Goal: Transaction & Acquisition: Book appointment/travel/reservation

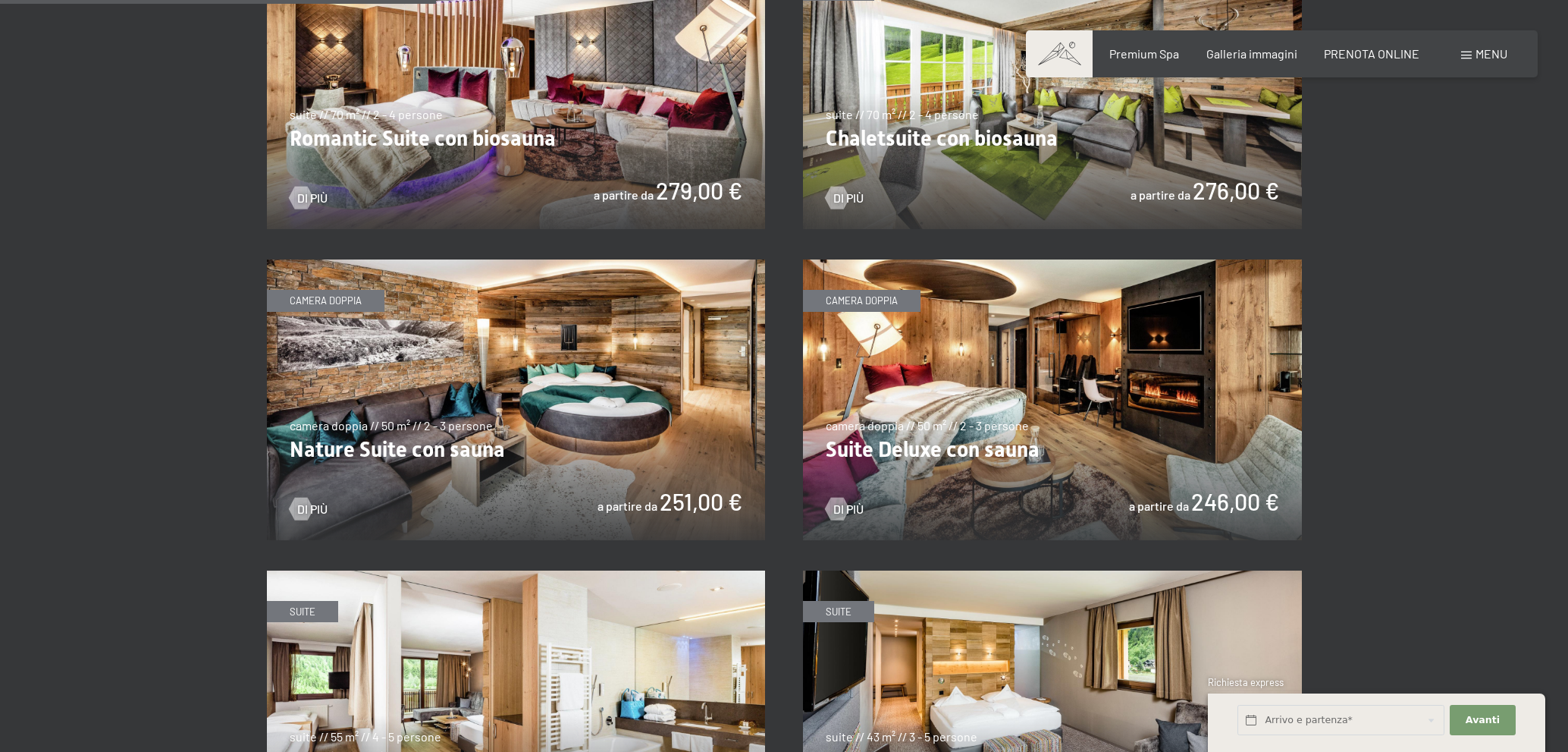
scroll to position [1365, 0]
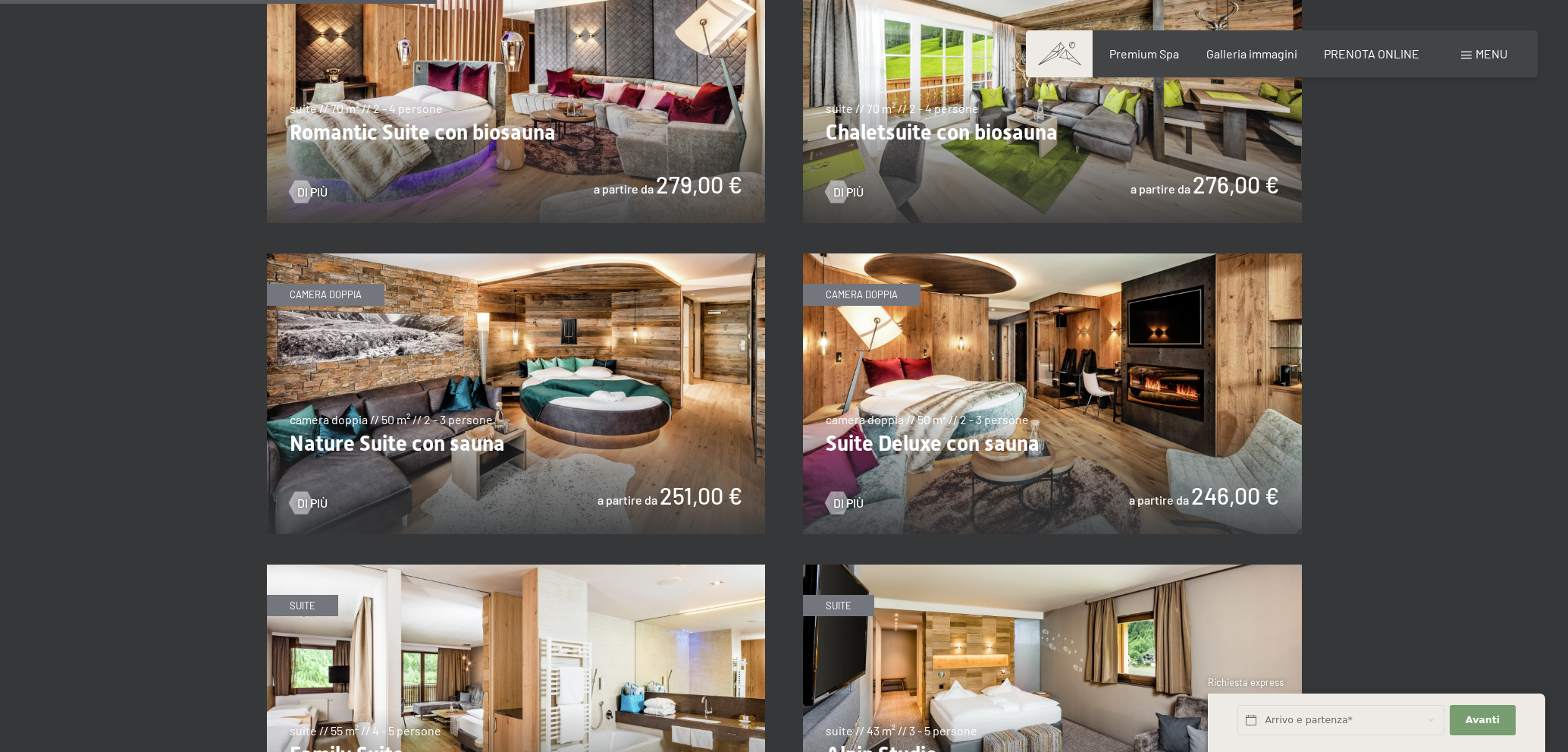
click at [1060, 380] on img at bounding box center [1052, 393] width 499 height 280
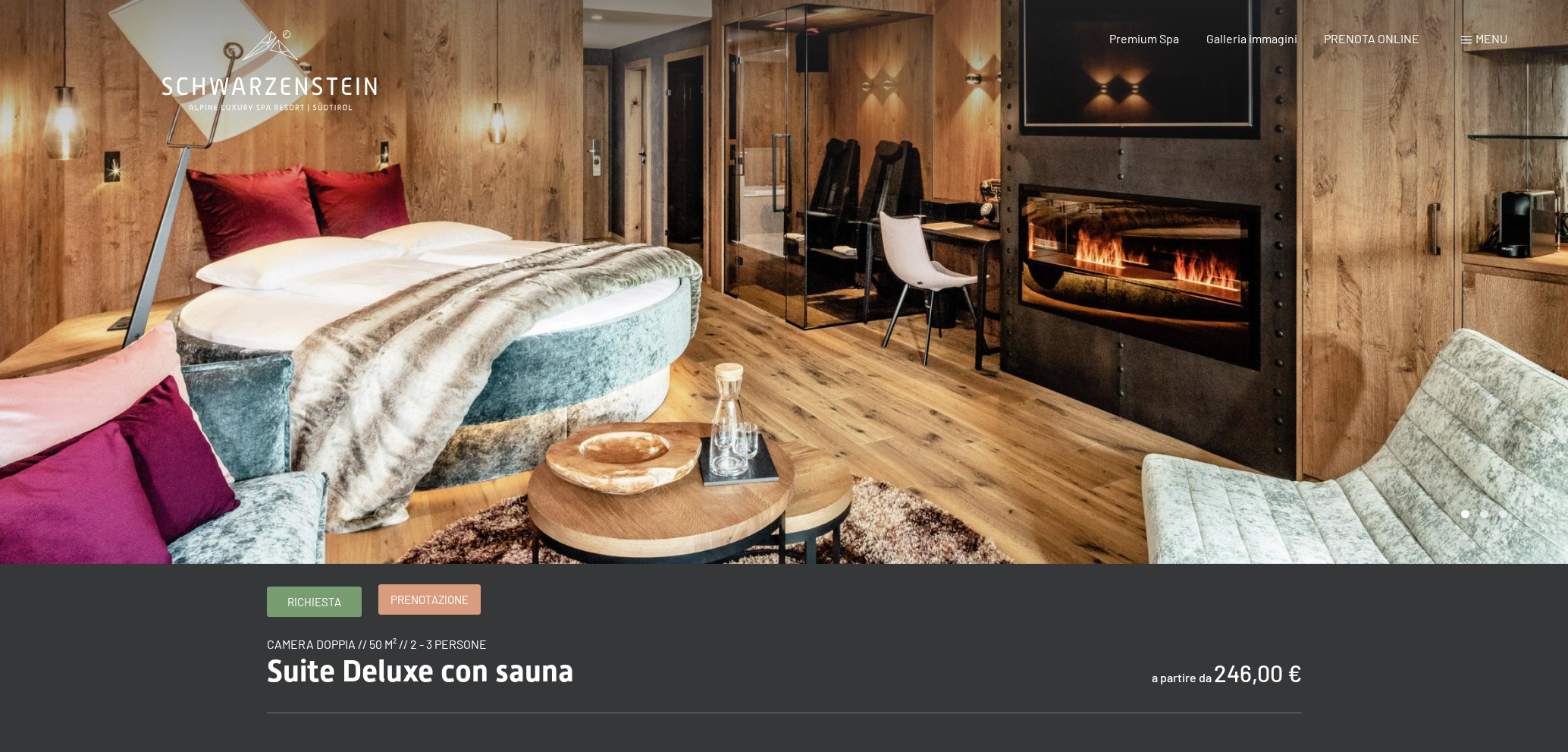
click at [412, 610] on link "Prenotazione" at bounding box center [429, 599] width 101 height 29
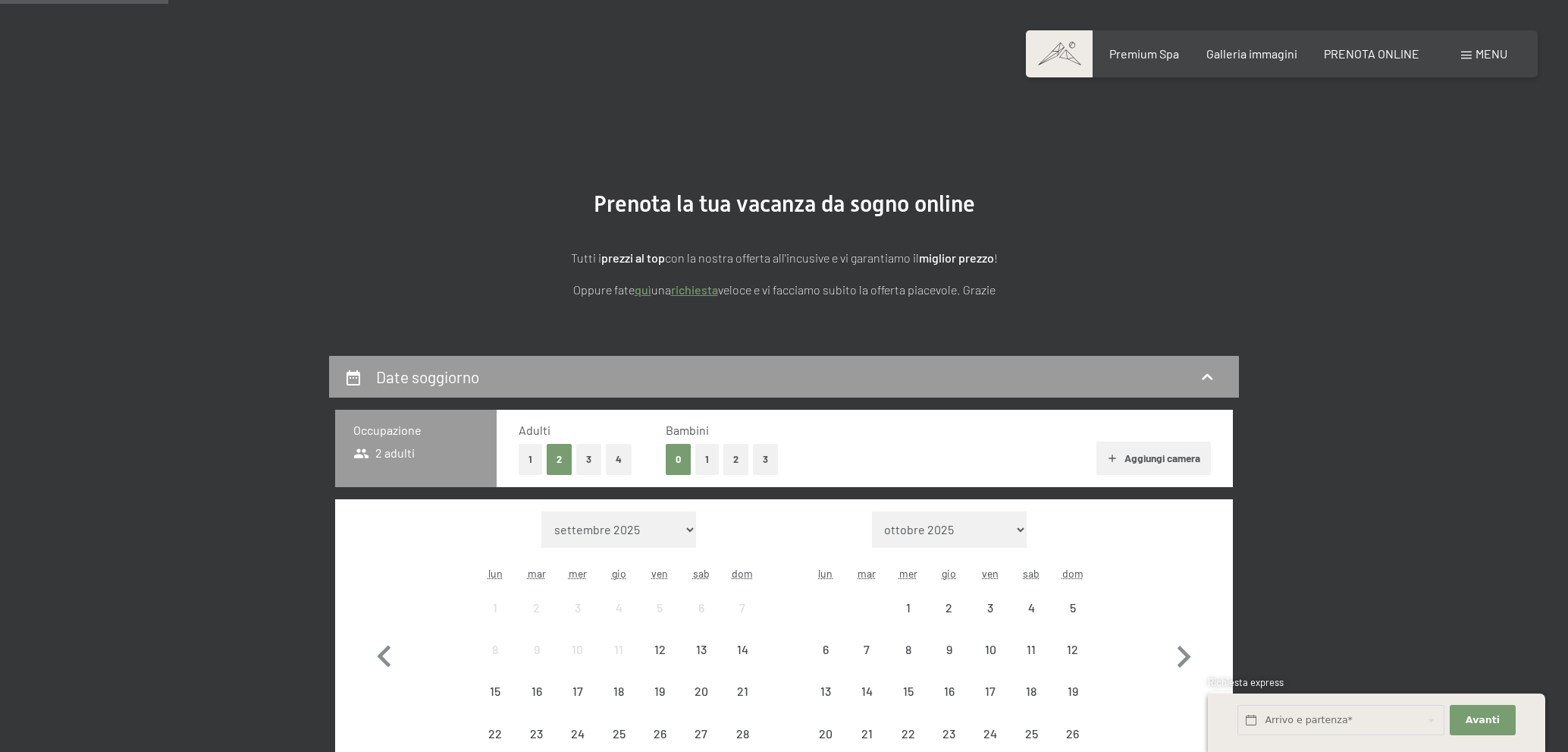
scroll to position [152, 0]
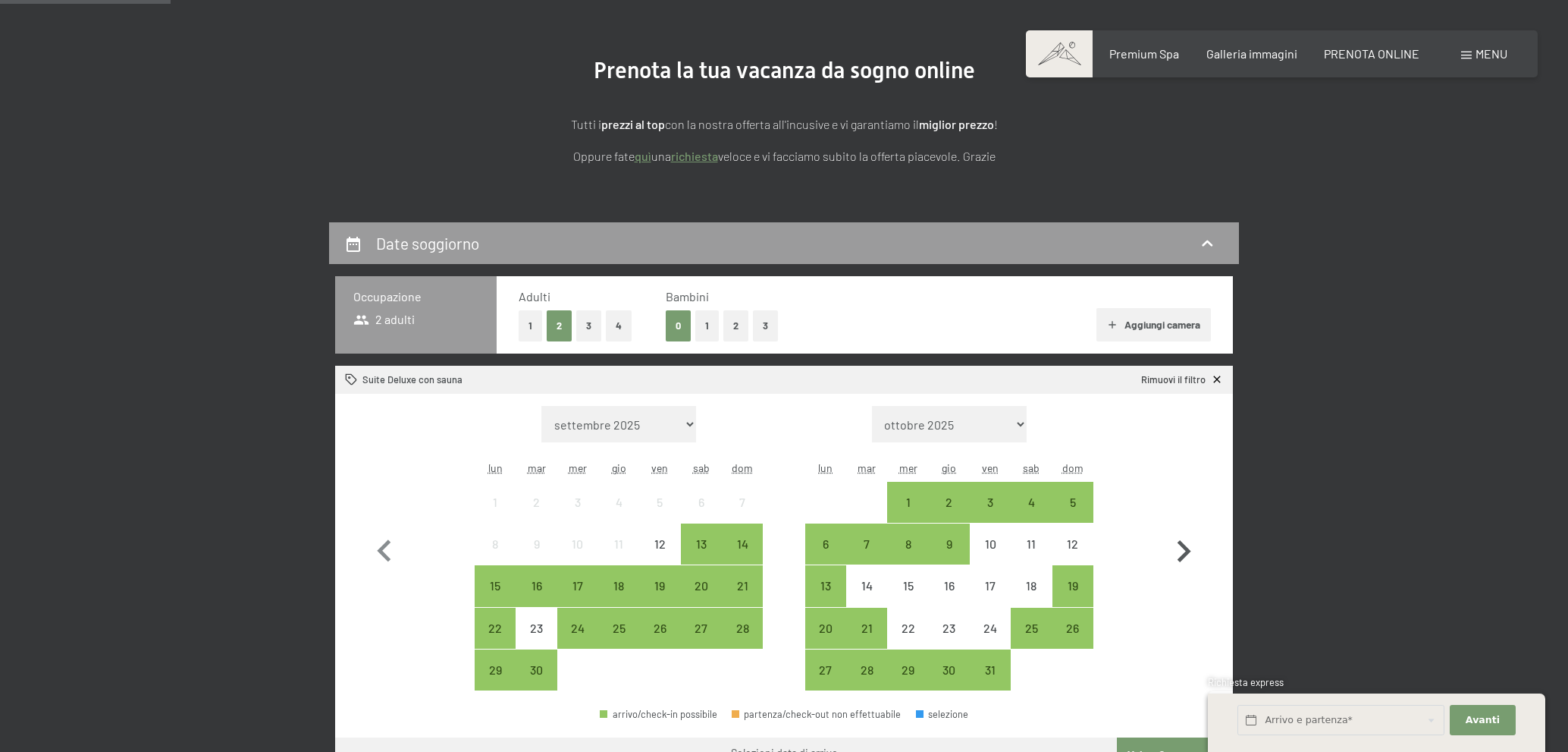
click at [1173, 542] on icon "button" at bounding box center [1184, 552] width 44 height 44
select select "2025-10-01"
select select "2025-11-01"
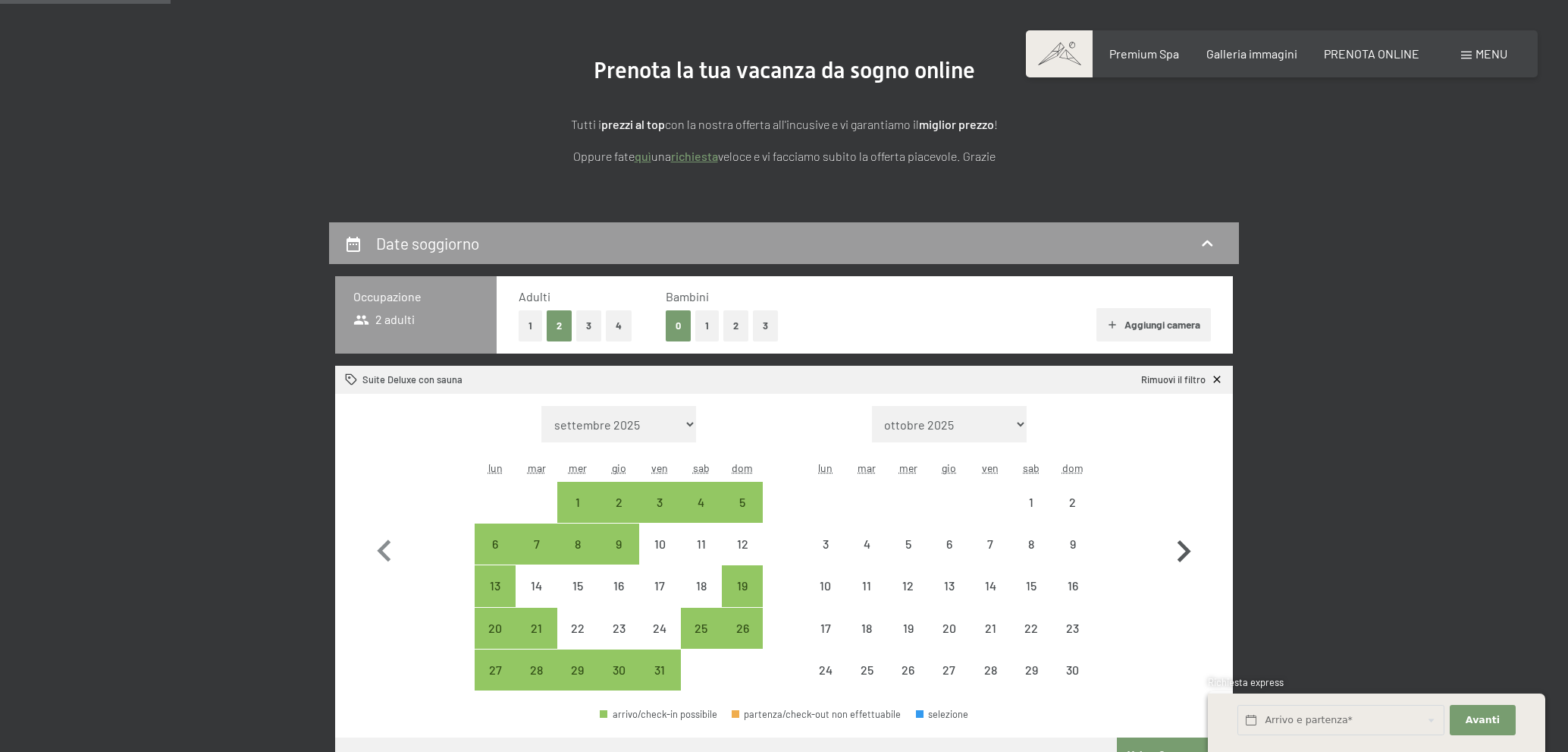
click at [1173, 542] on icon "button" at bounding box center [1184, 552] width 44 height 44
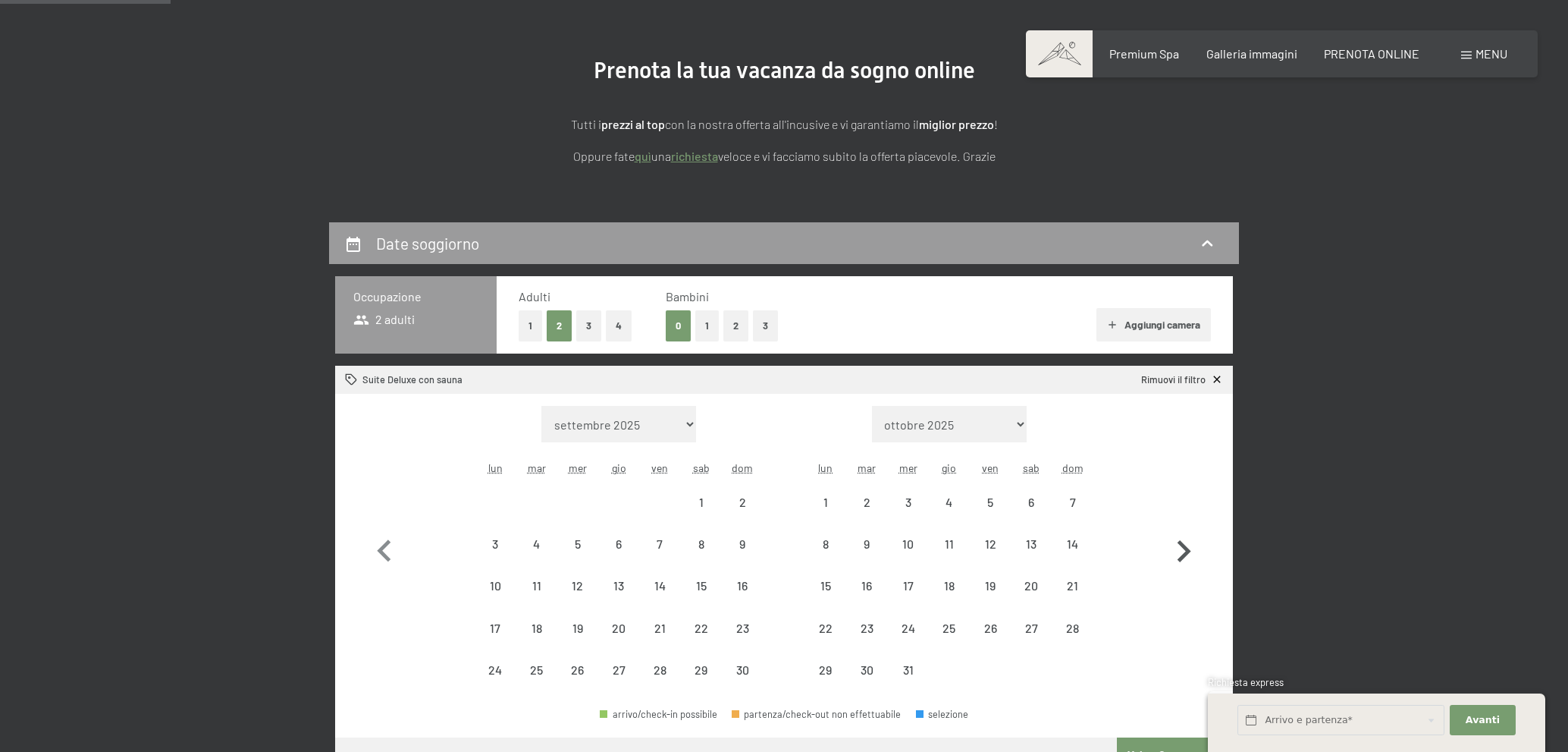
click at [1173, 542] on icon "button" at bounding box center [1184, 552] width 44 height 44
select select "2025-12-01"
select select "2026-01-01"
click at [1173, 542] on icon "button" at bounding box center [1184, 552] width 44 height 44
select select "2026-01-01"
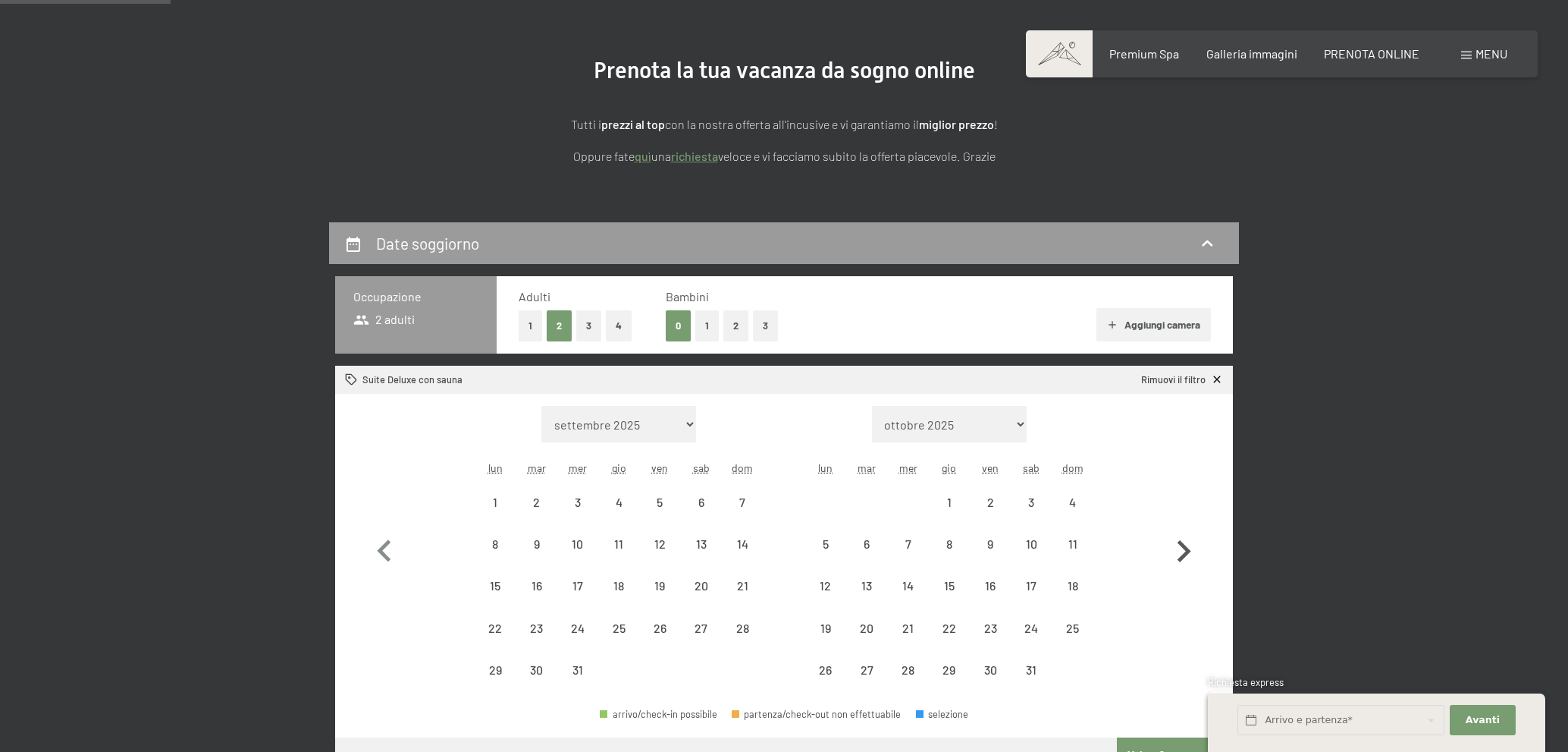
select select "2026-02-01"
select select "2026-01-01"
select select "2026-02-01"
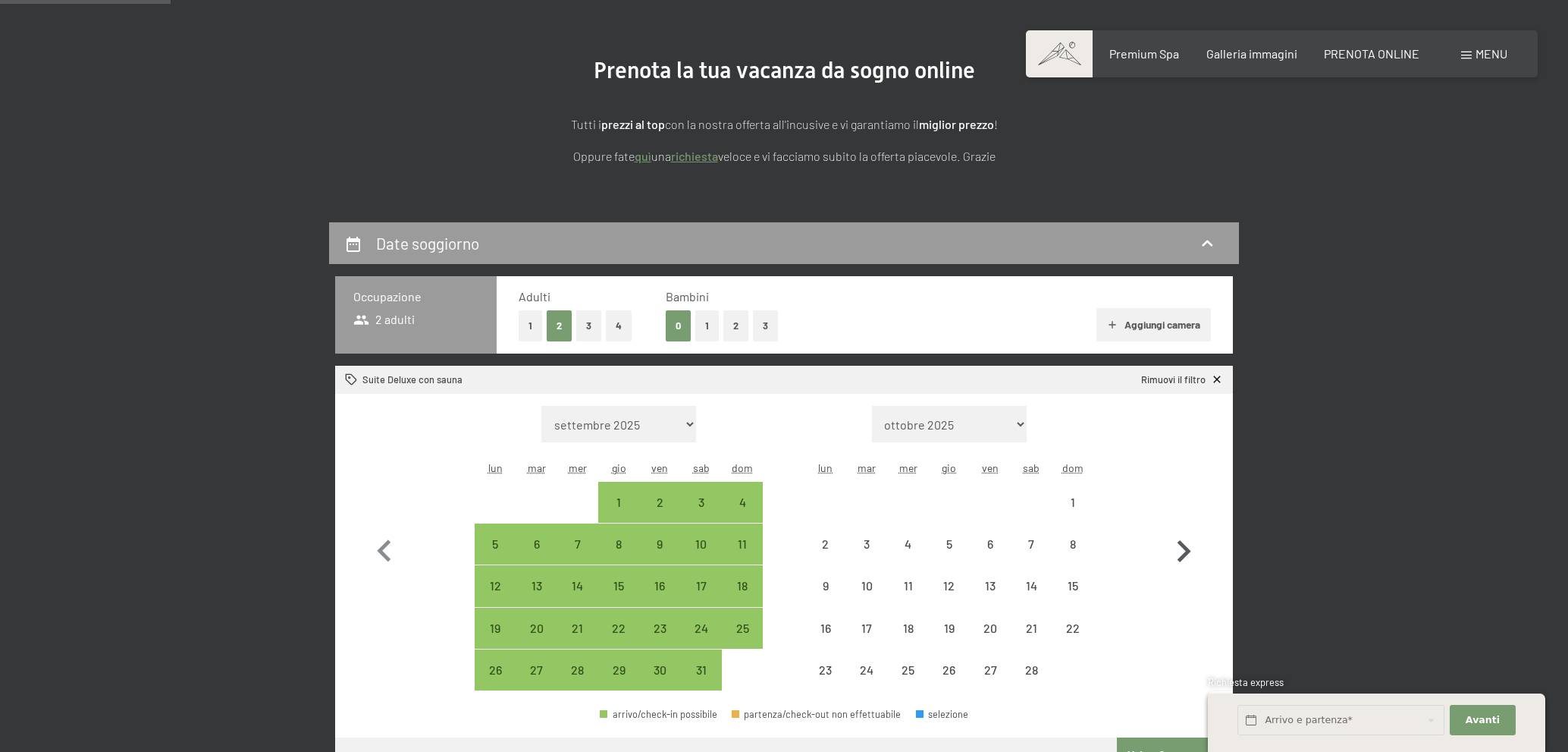
select select "2026-01-01"
select select "2026-02-01"
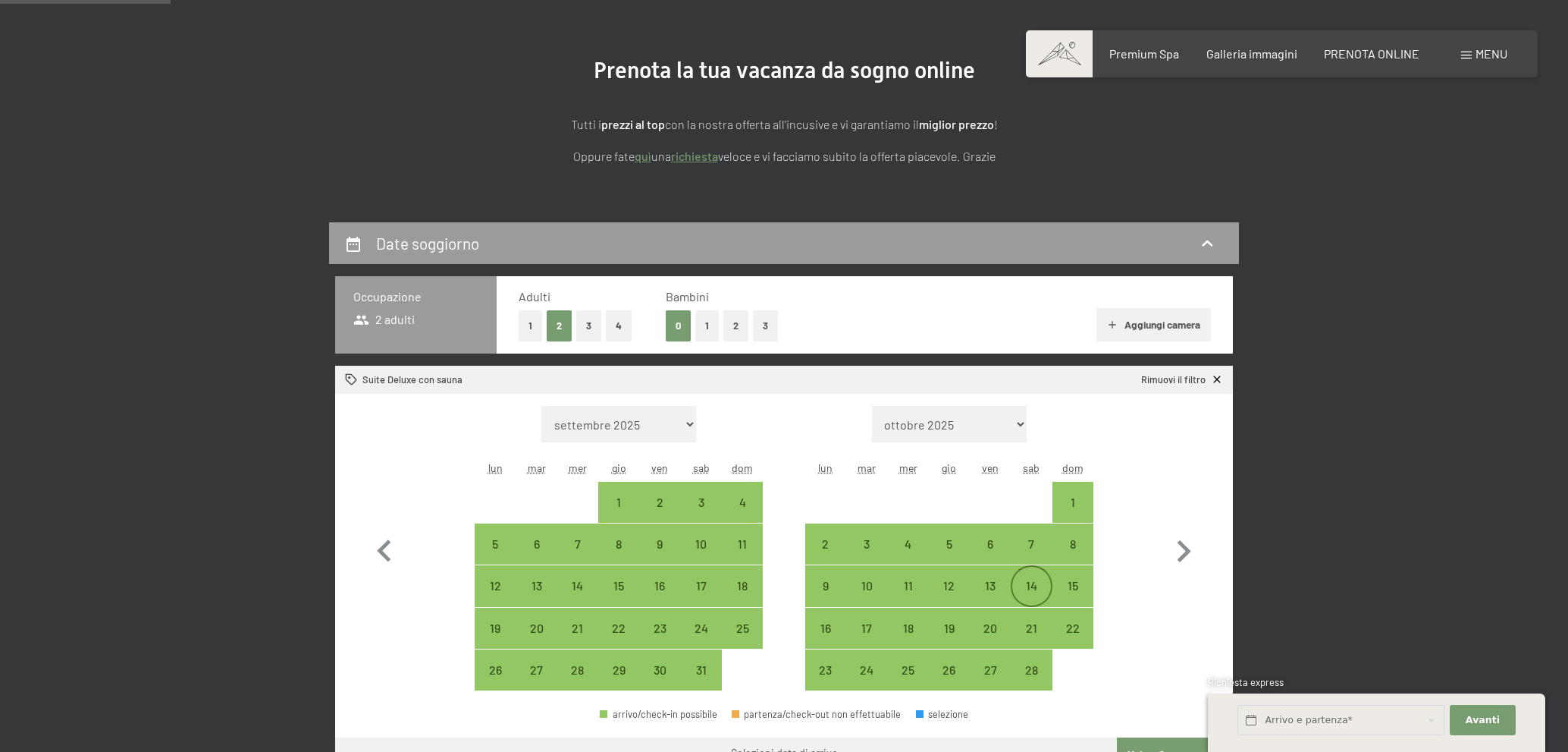
click at [1035, 582] on div "14" at bounding box center [1031, 598] width 38 height 38
select select "2026-01-01"
select select "2026-02-01"
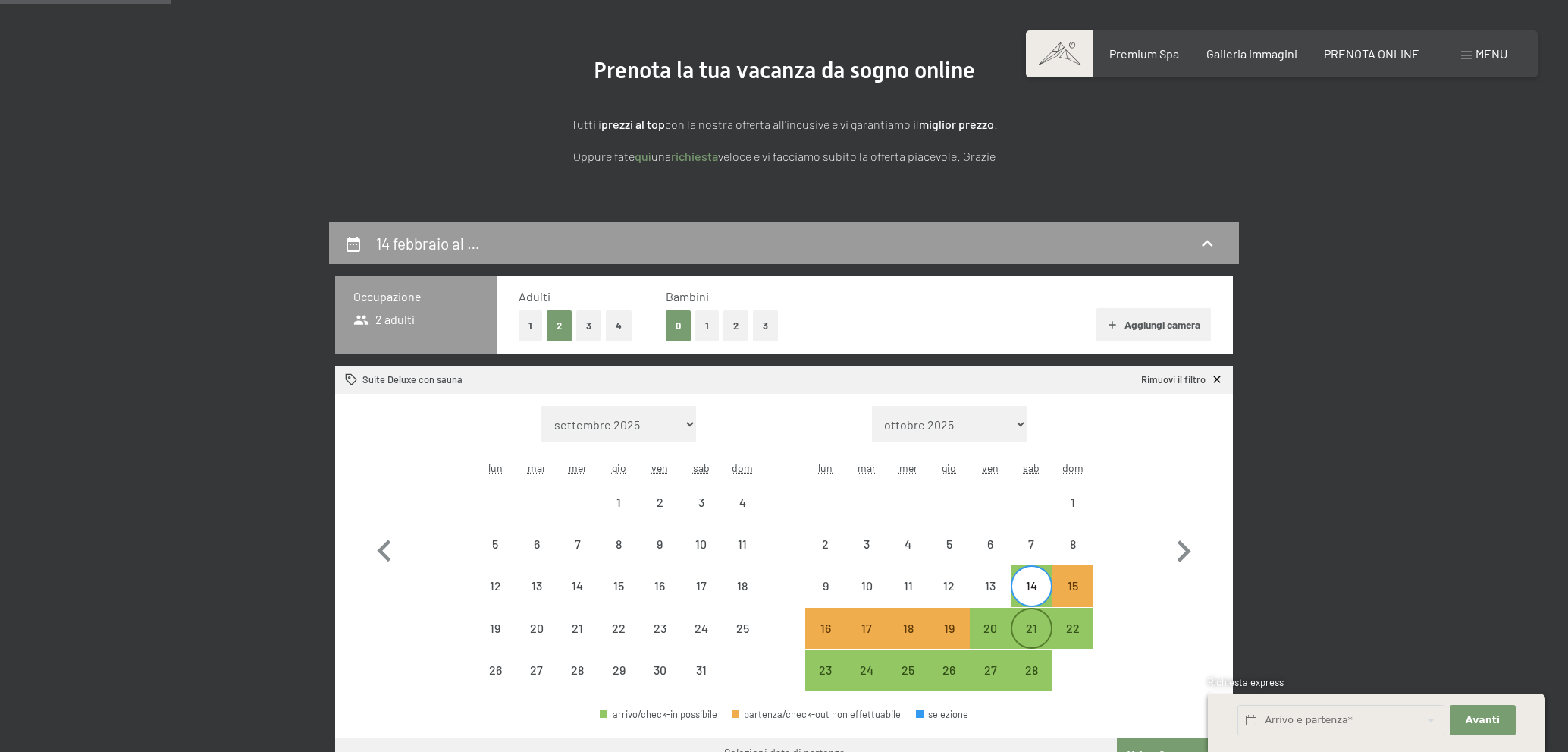
click at [1036, 628] on div "21" at bounding box center [1031, 640] width 38 height 38
select select "2026-01-01"
select select "2026-02-01"
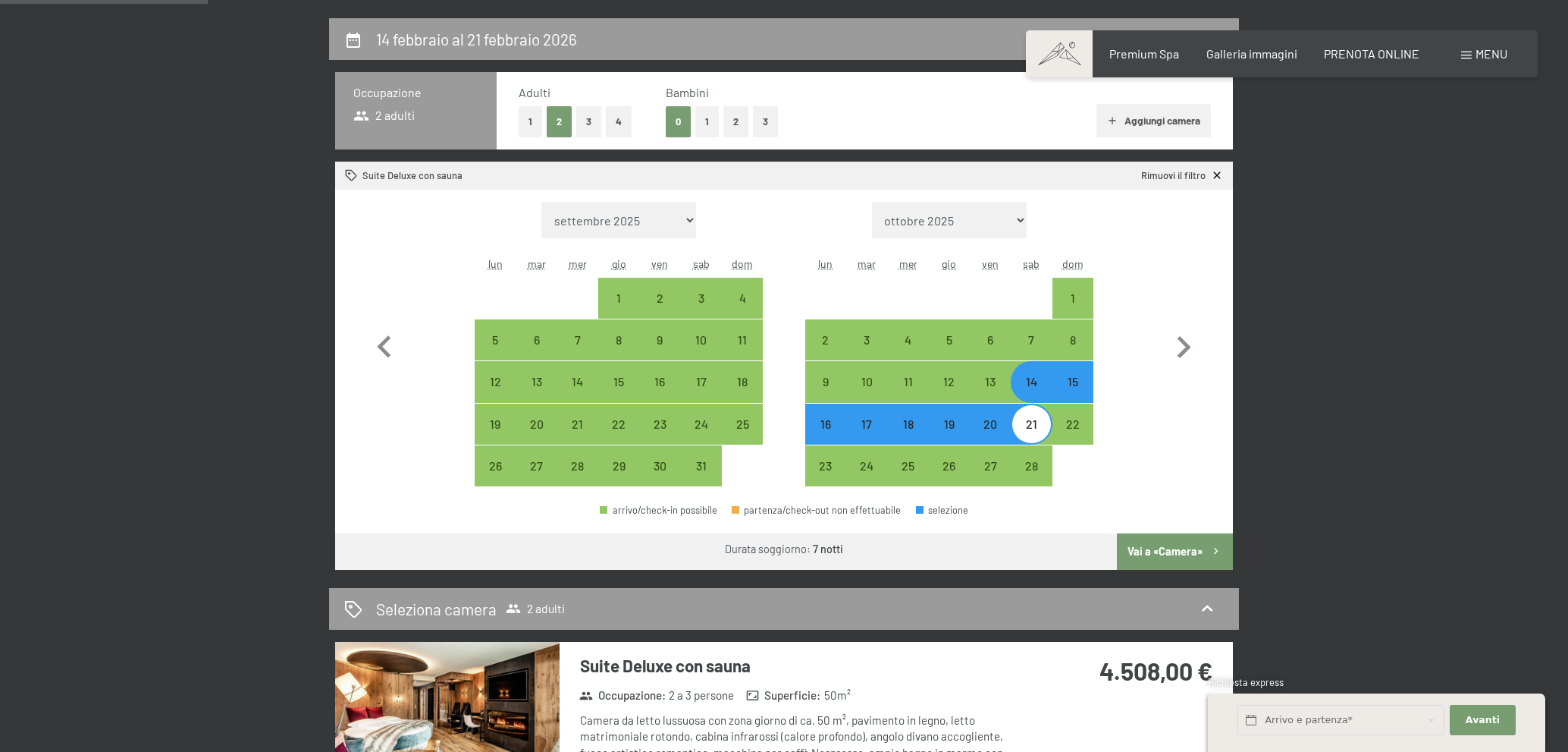
scroll to position [379, 0]
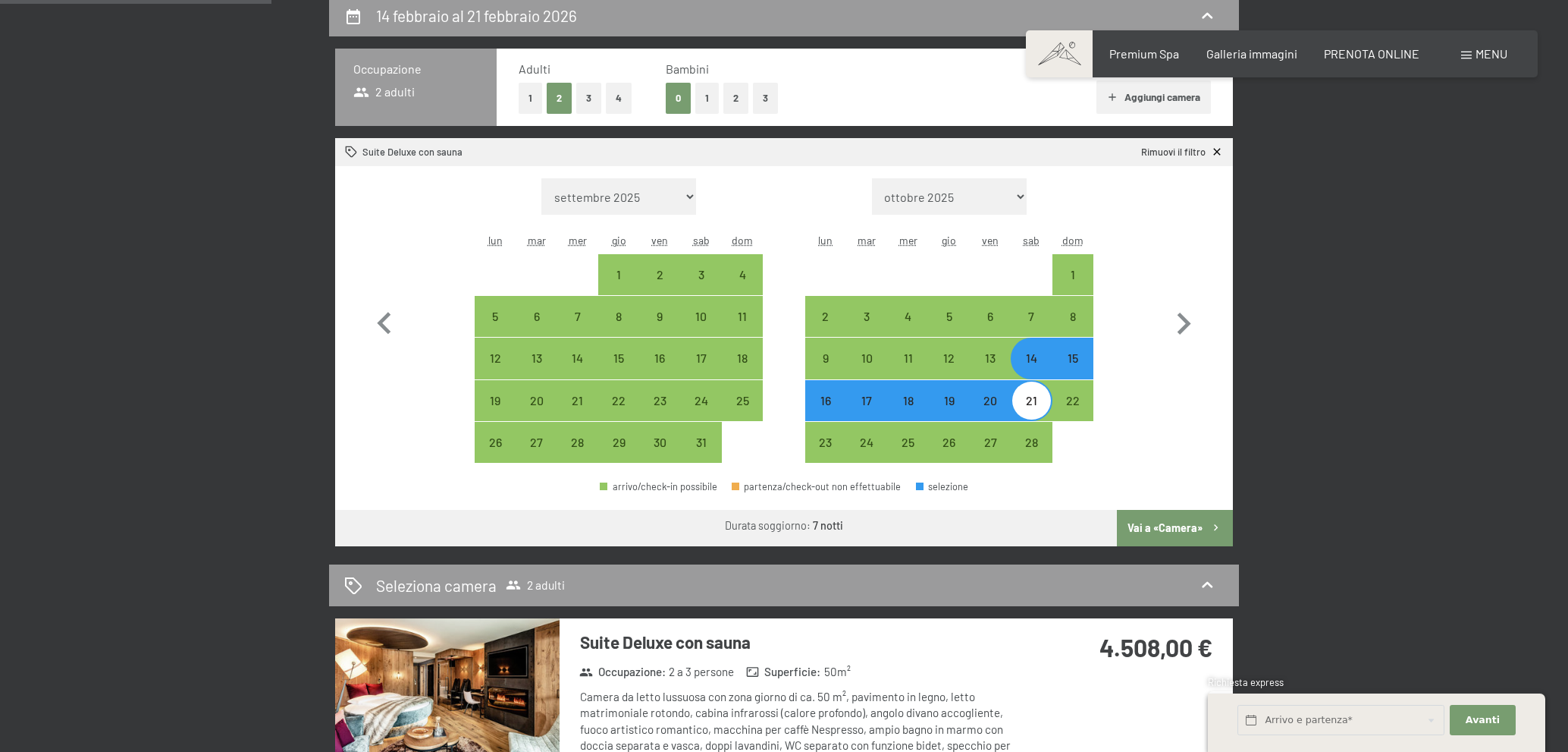
click at [1185, 531] on button "Vai a «Camera»" at bounding box center [1174, 528] width 116 height 37
select select "2026-01-01"
select select "2026-02-01"
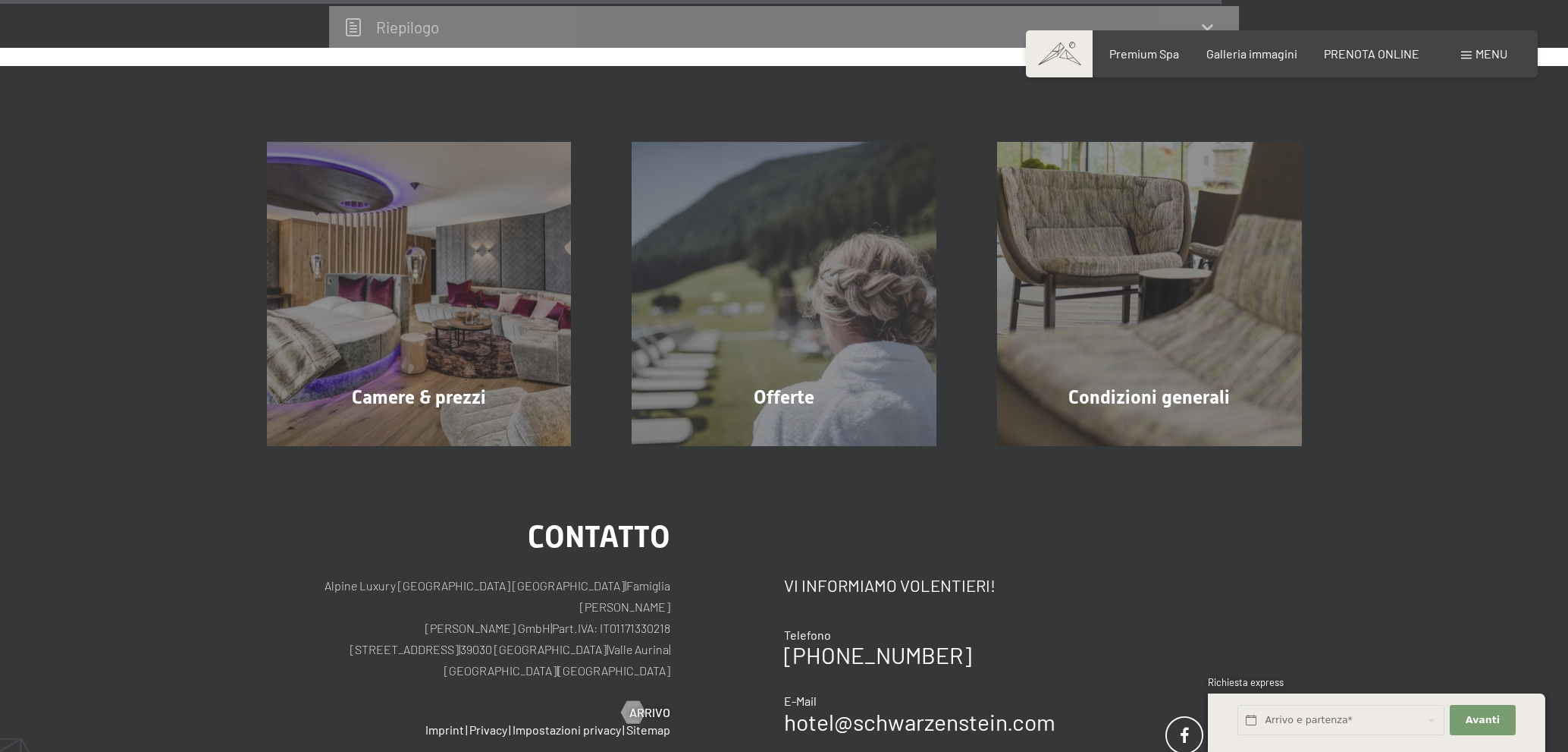
scroll to position [1361, 0]
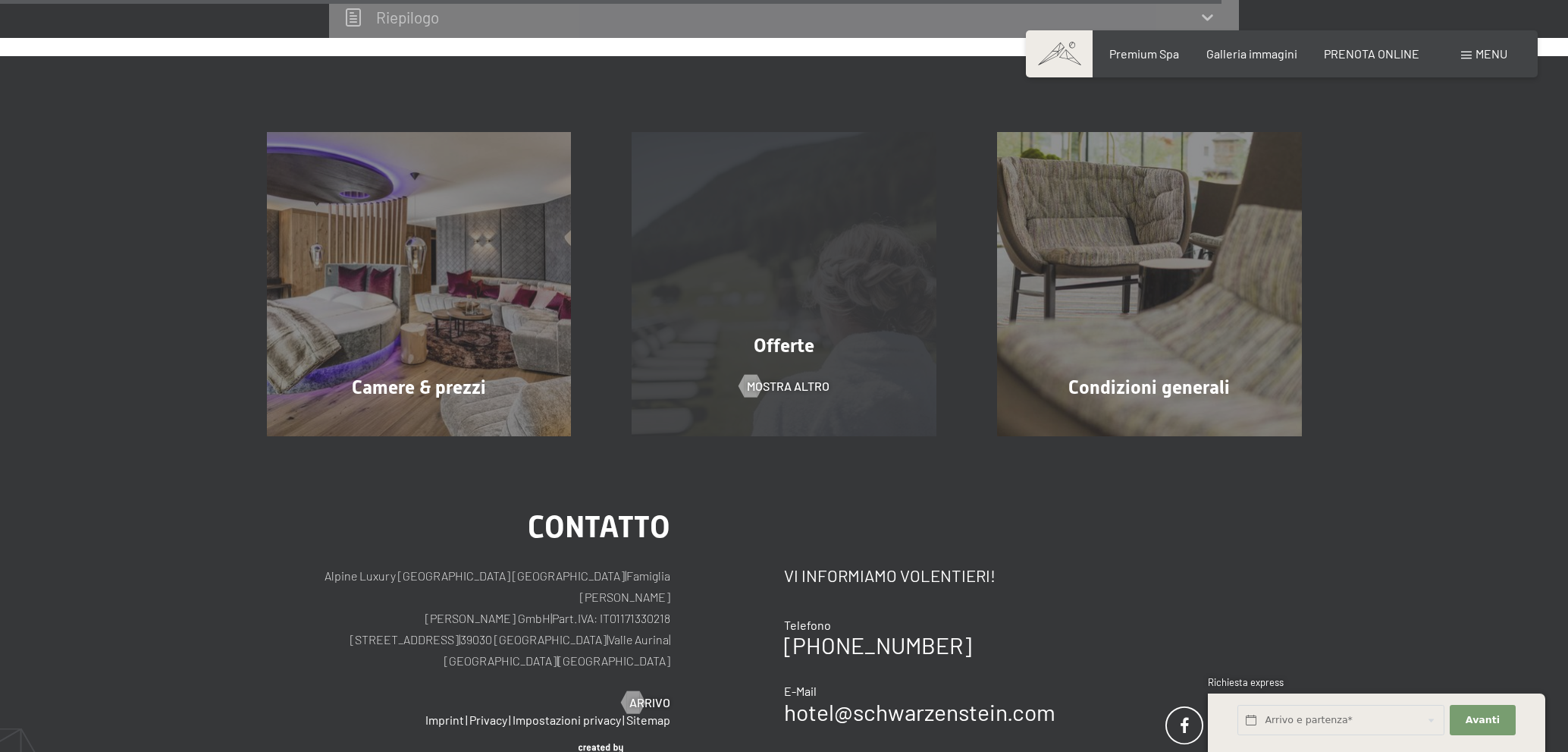
click at [863, 329] on div "Offerte mostra altro" at bounding box center [784, 284] width 366 height 305
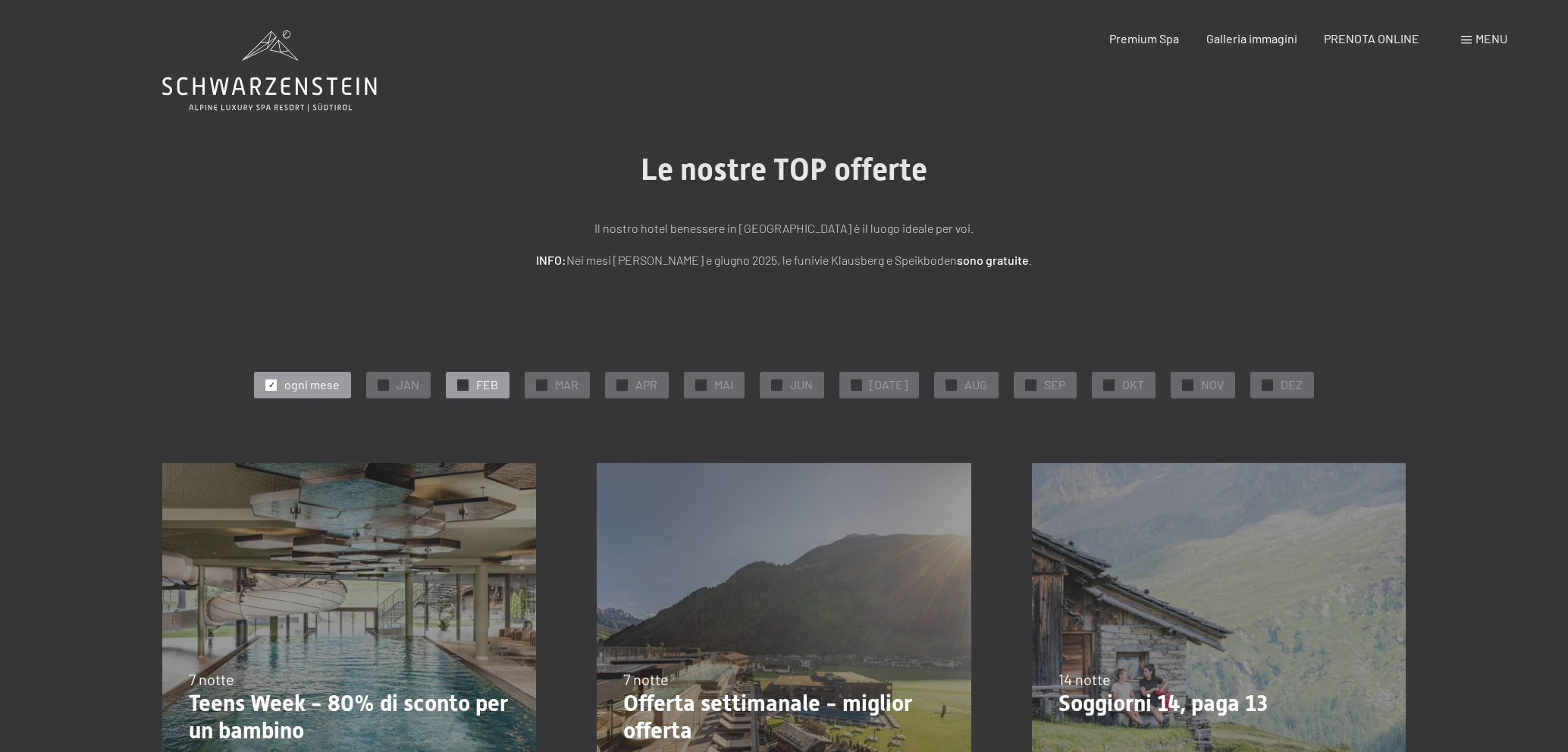
click at [476, 373] on div "✓ FEB" at bounding box center [477, 384] width 64 height 26
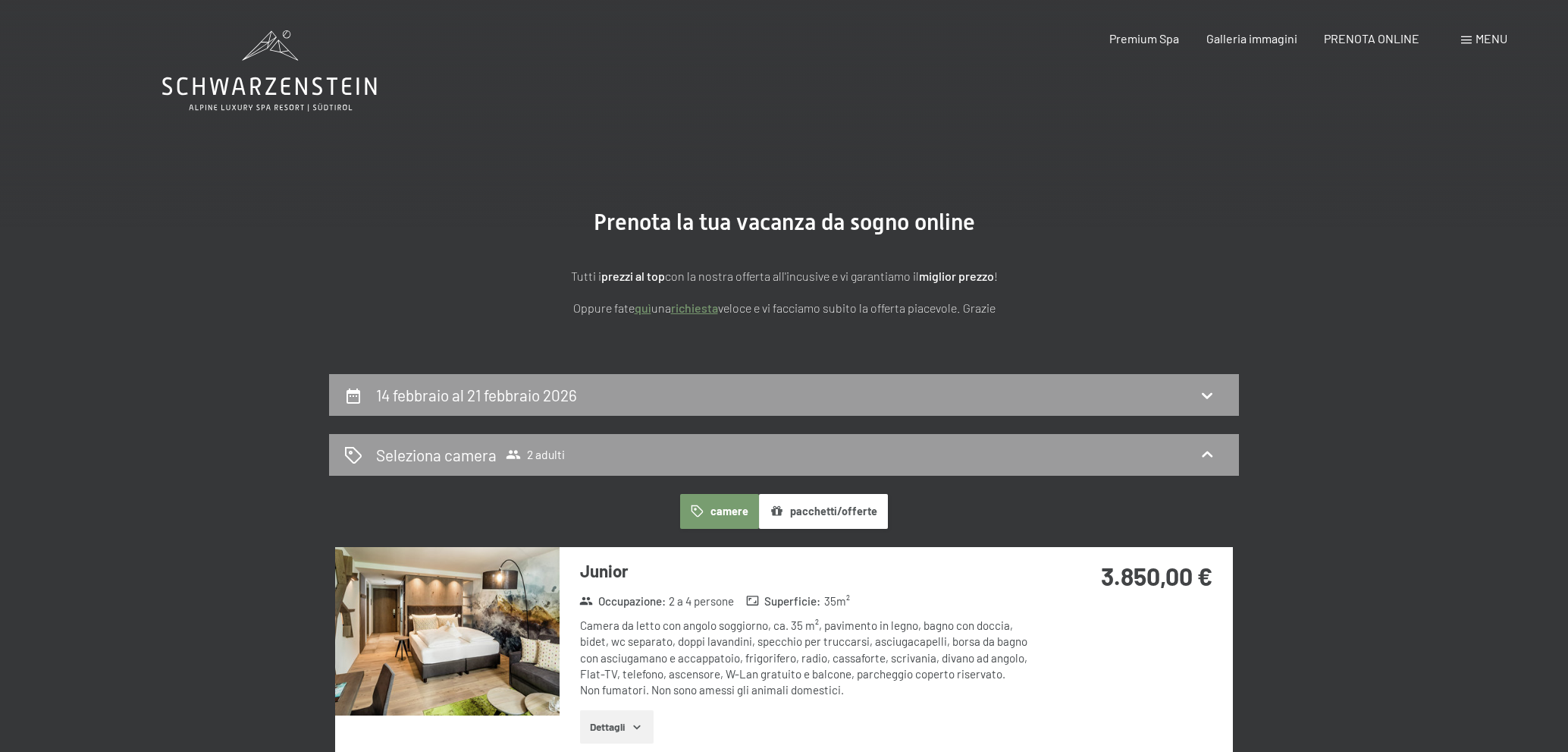
select select "2026-02-01"
select select "2026-03-01"
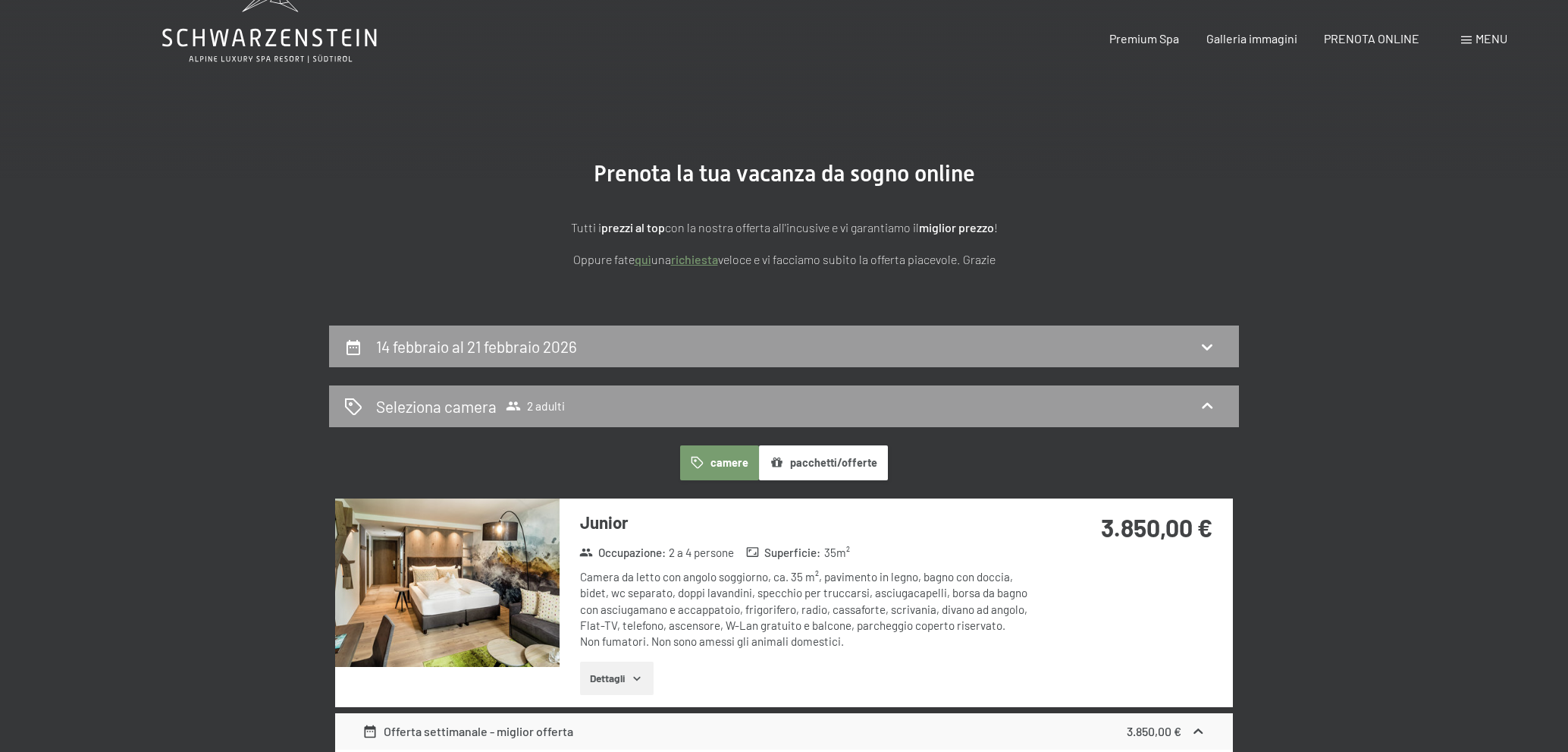
scroll to position [152, 0]
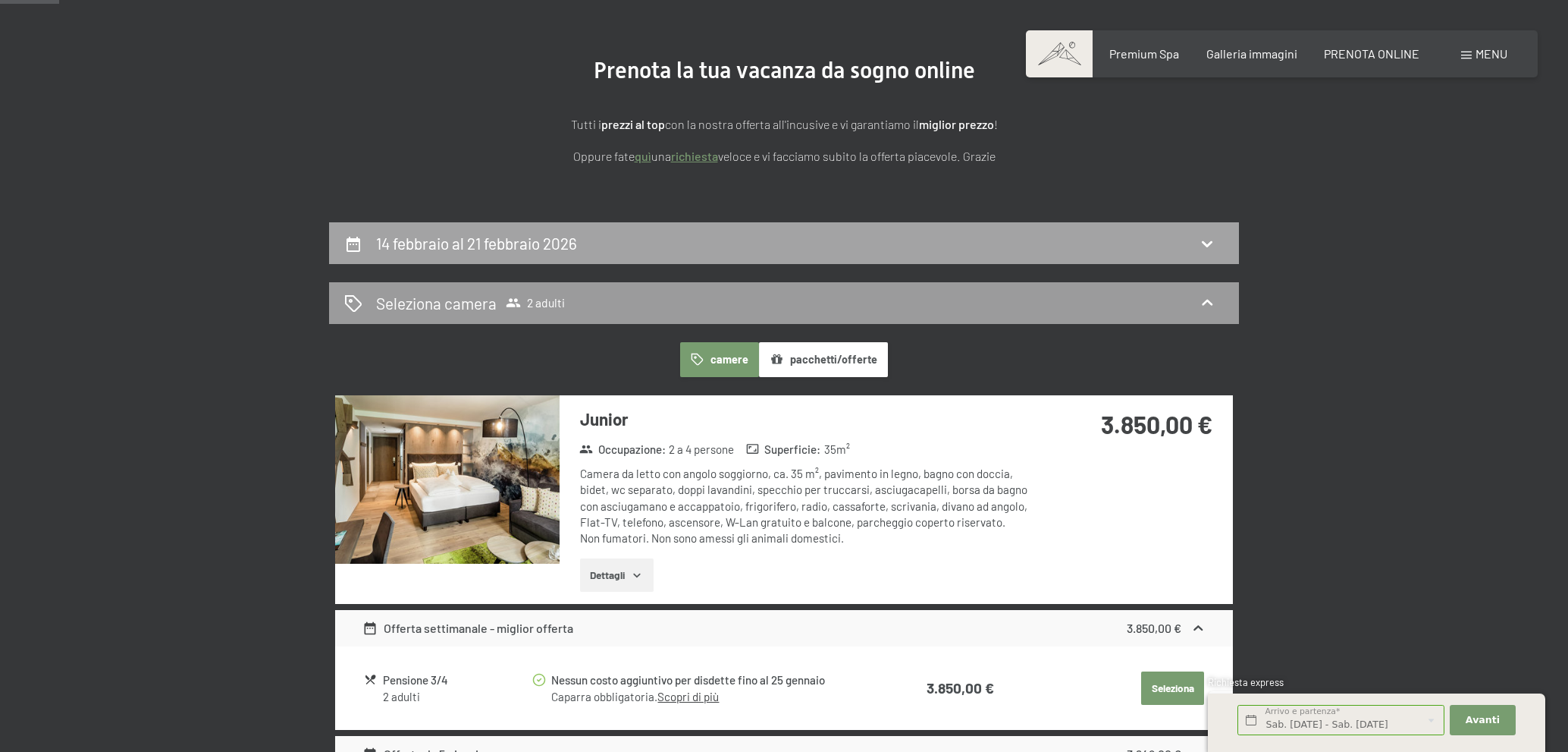
click at [549, 242] on h2 "14 febbraio al 21 febbraio 2026" at bounding box center [476, 244] width 201 height 19
select select "2026-02-01"
select select "2026-03-01"
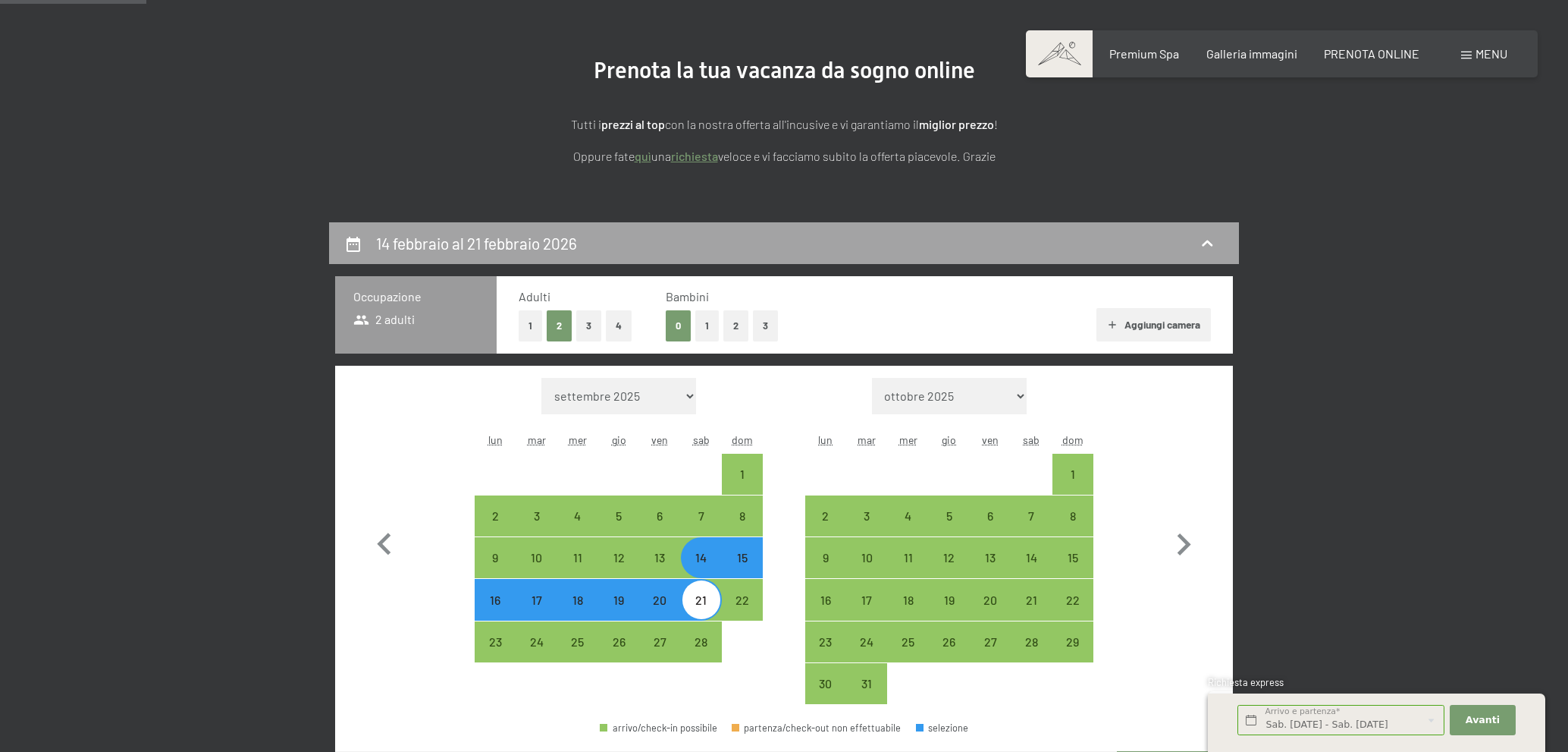
scroll to position [374, 0]
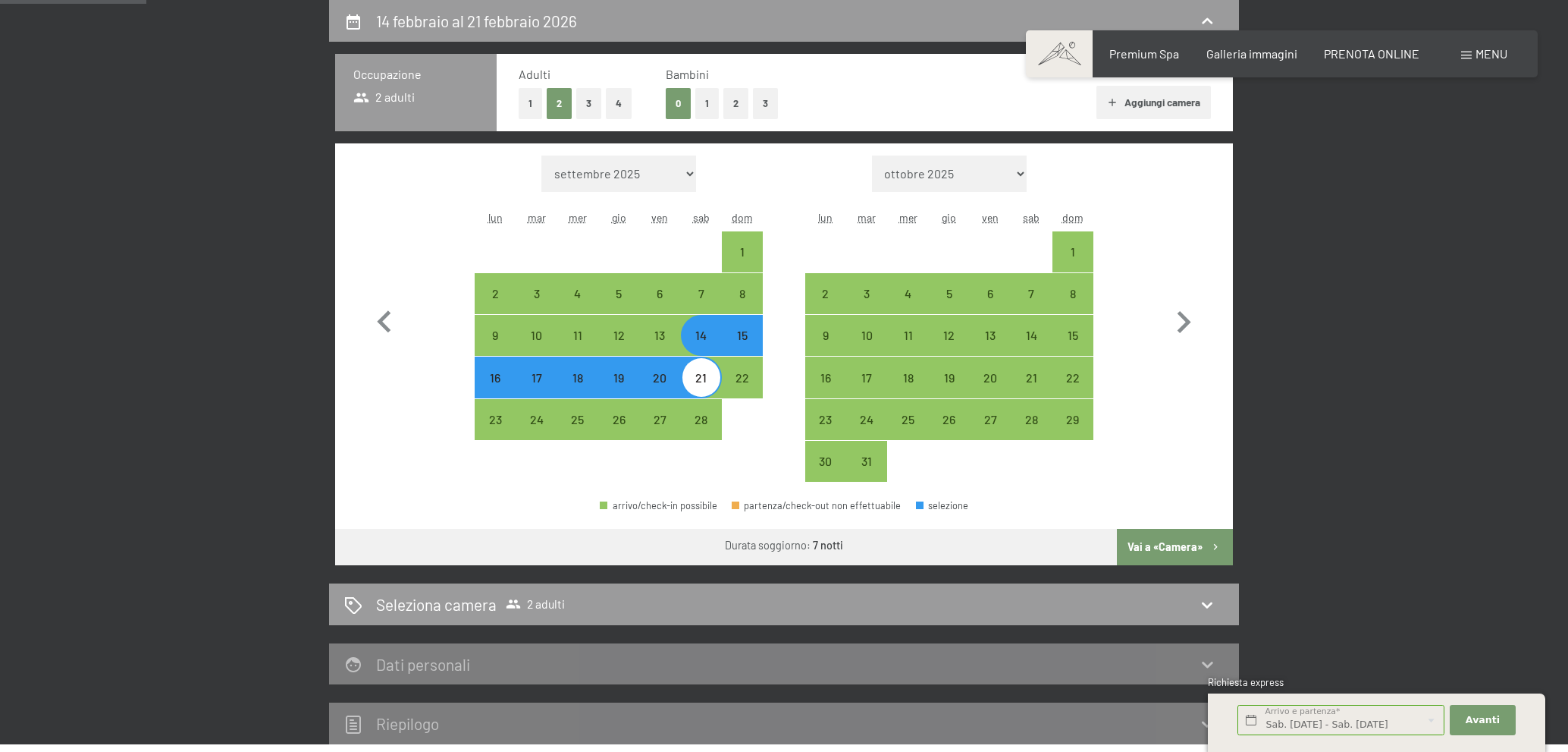
click at [694, 342] on div "14" at bounding box center [701, 348] width 38 height 38
select select "2026-02-01"
select select "2026-03-01"
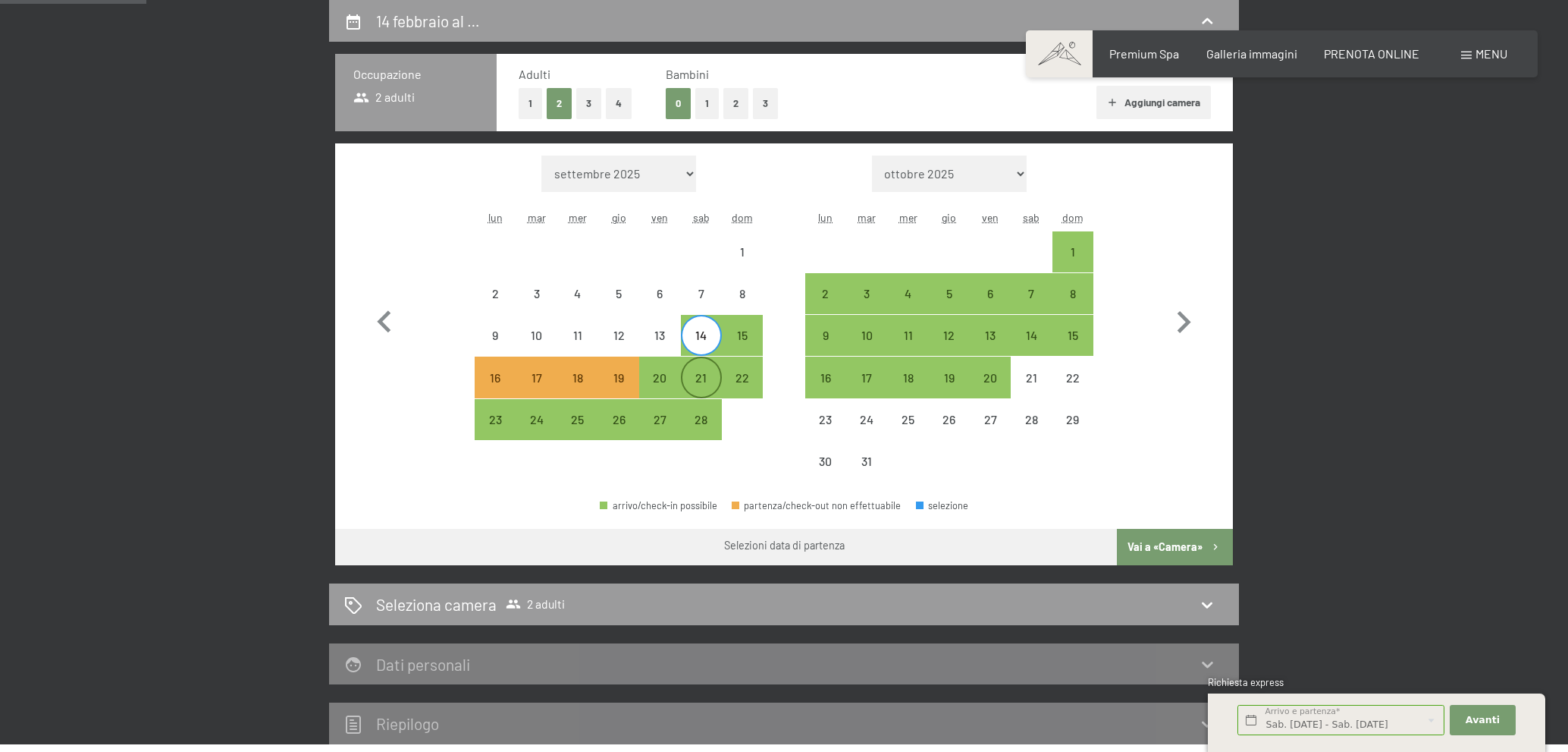
click at [691, 378] on div "21" at bounding box center [701, 390] width 38 height 38
select select "2026-02-01"
select select "2026-03-01"
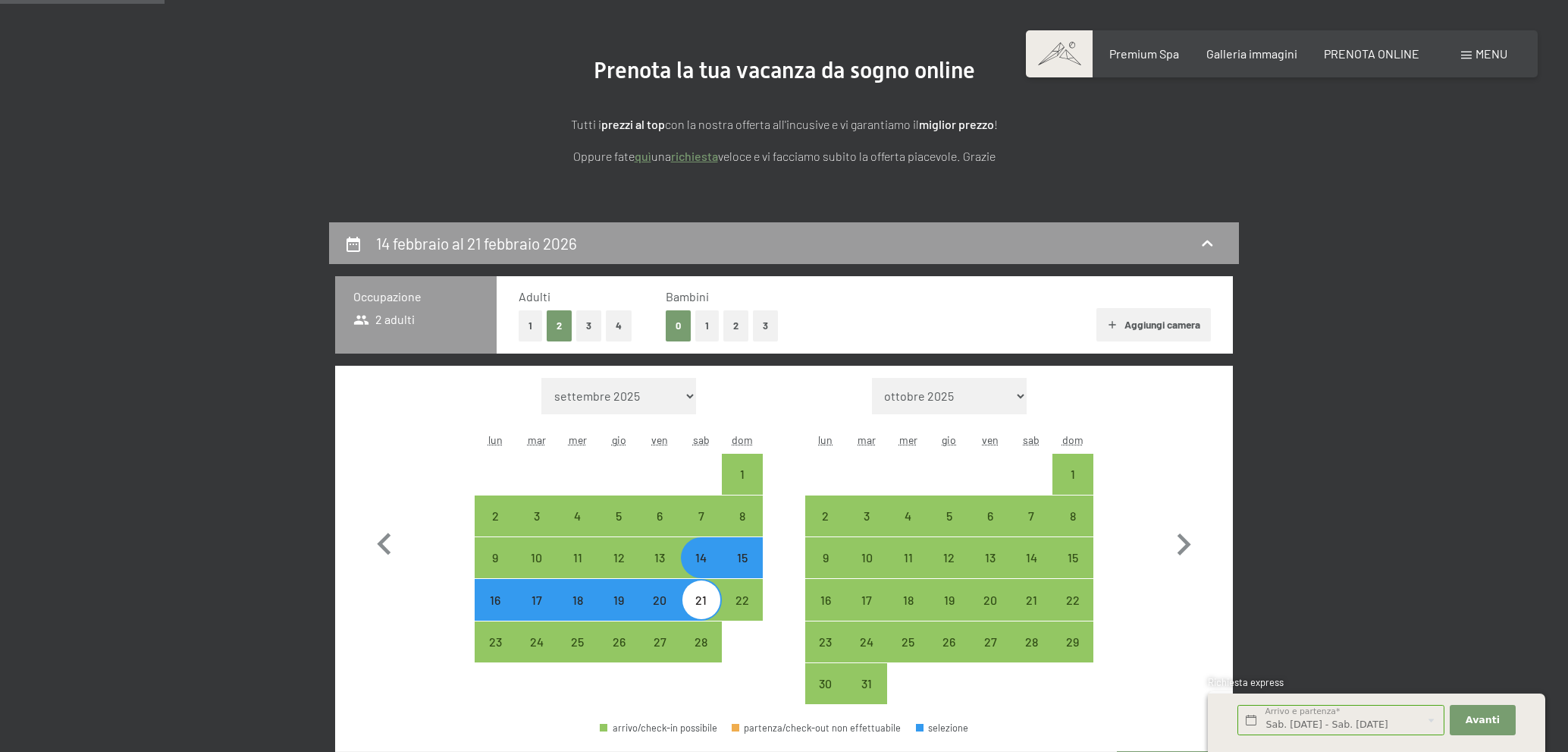
scroll to position [146, 0]
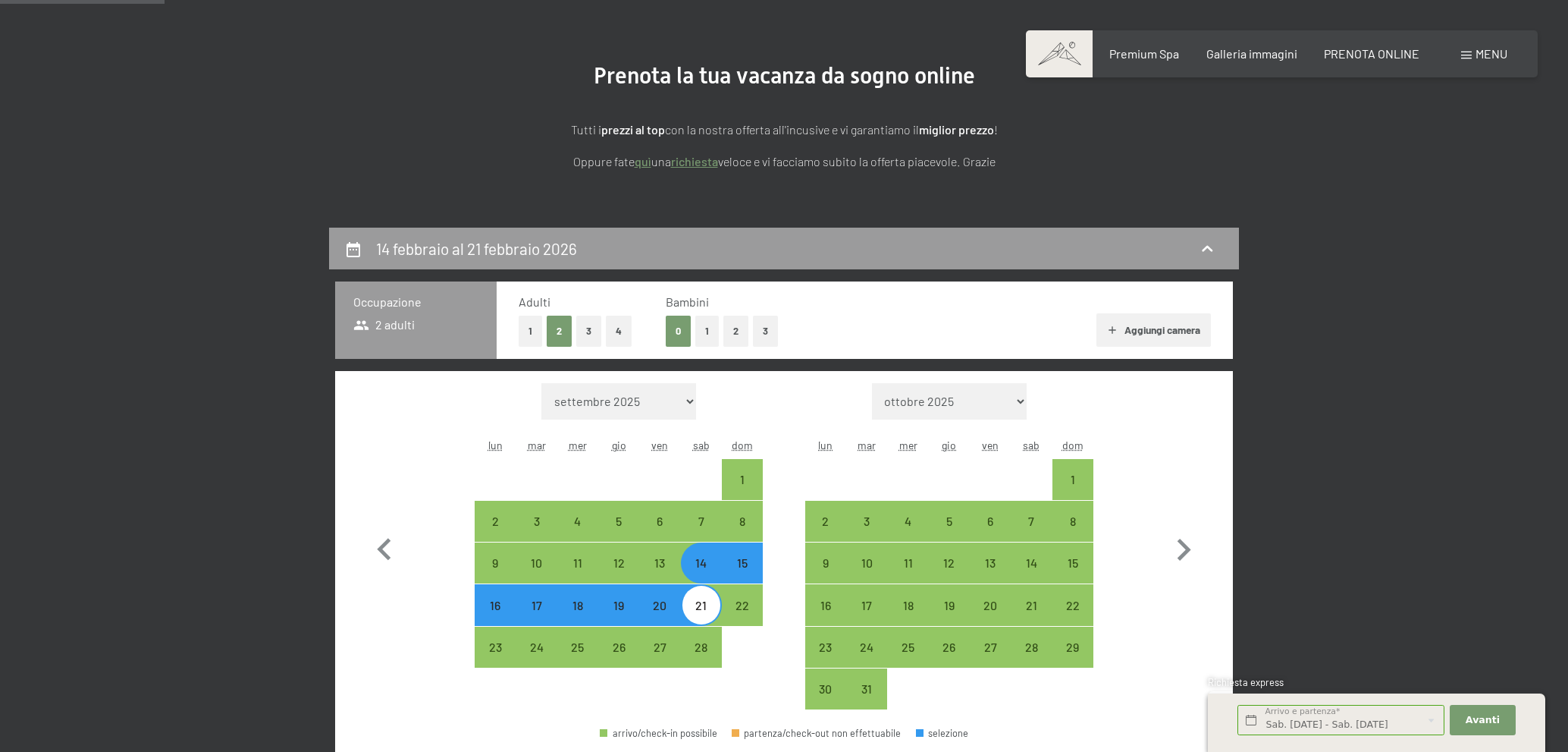
click at [707, 340] on button "1" at bounding box center [707, 331] width 23 height 31
select select "2026-02-01"
select select "2026-03-01"
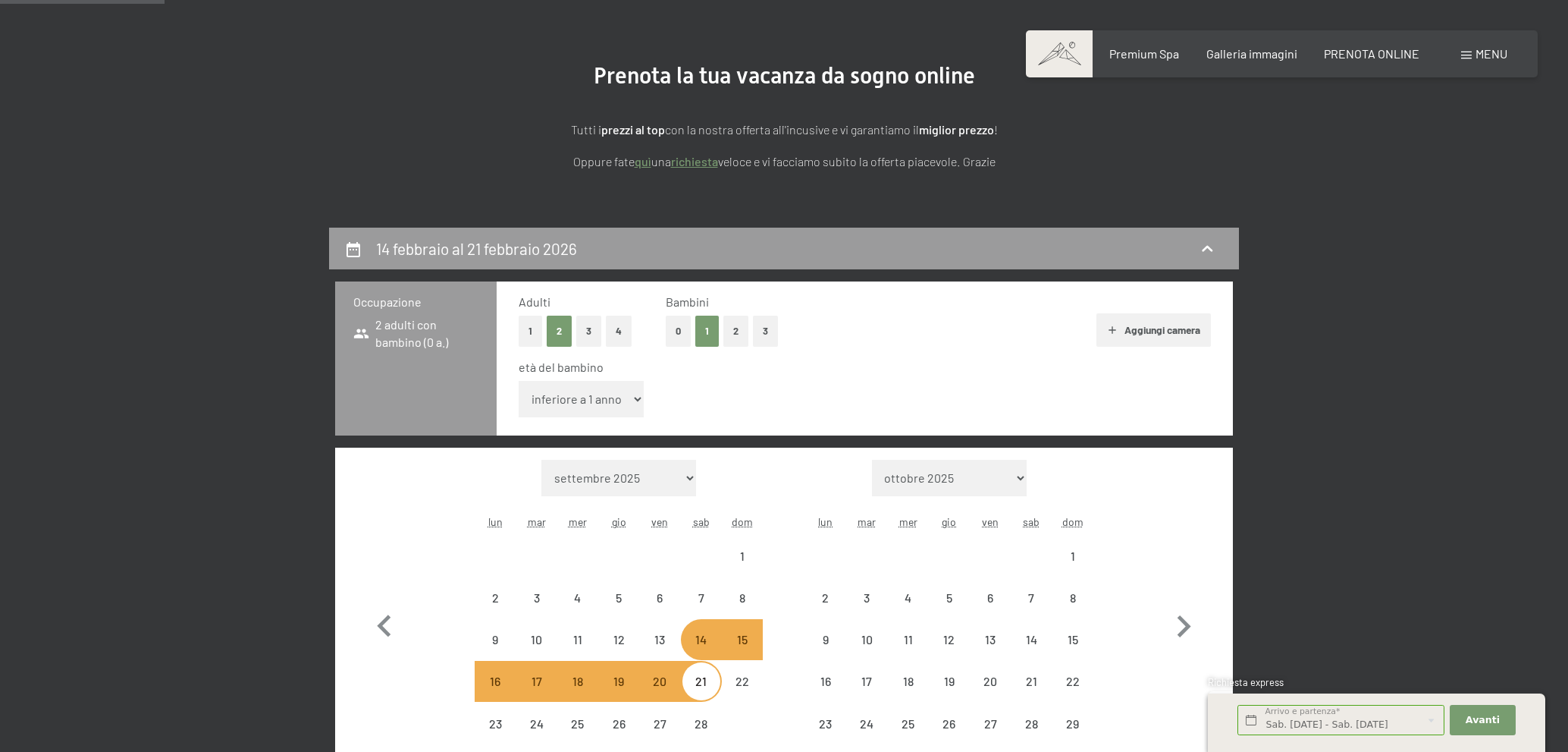
select select "2026-02-01"
select select "2026-03-01"
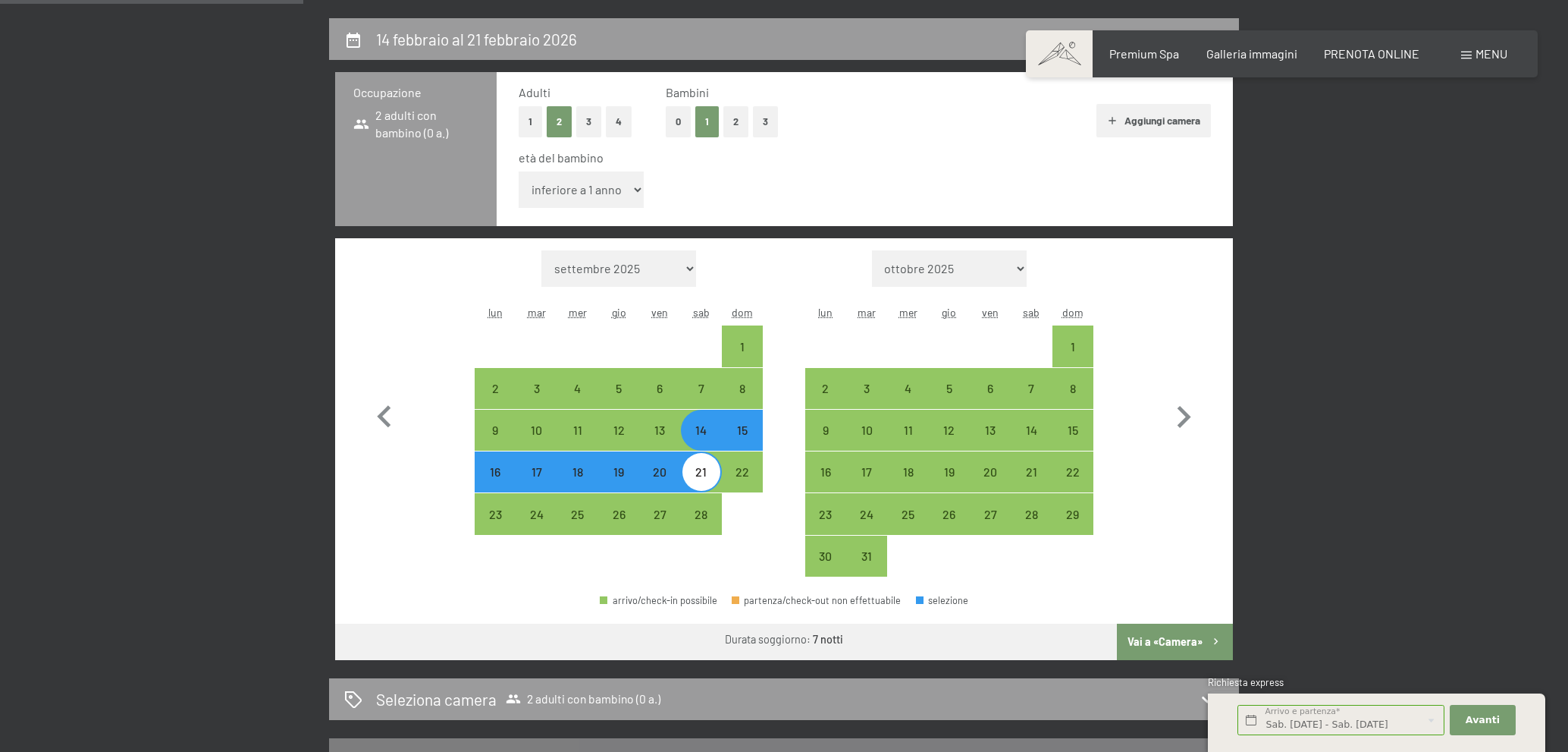
scroll to position [298, 0]
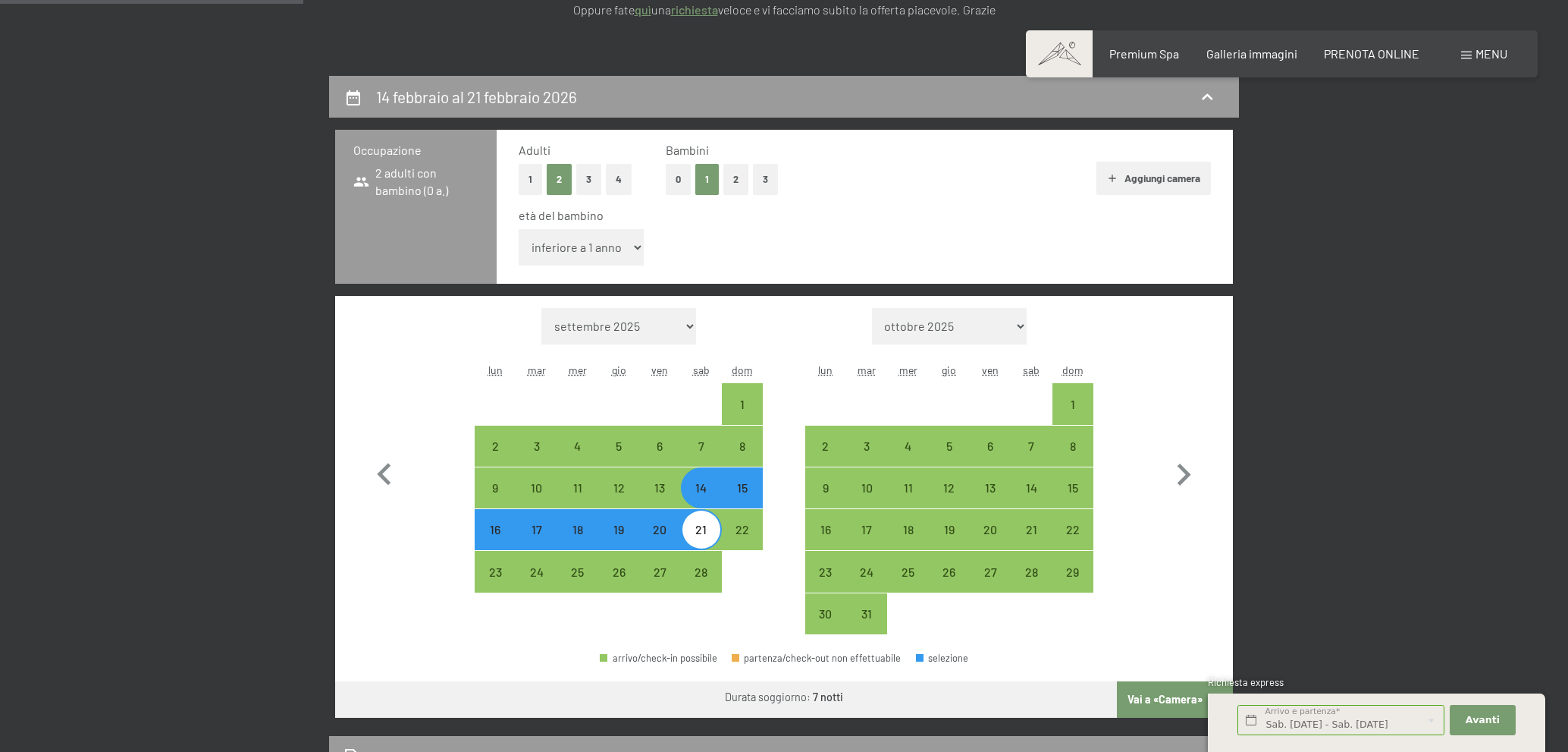
click at [681, 180] on button "0" at bounding box center [679, 179] width 25 height 31
select select "2026-02-01"
select select "2026-03-01"
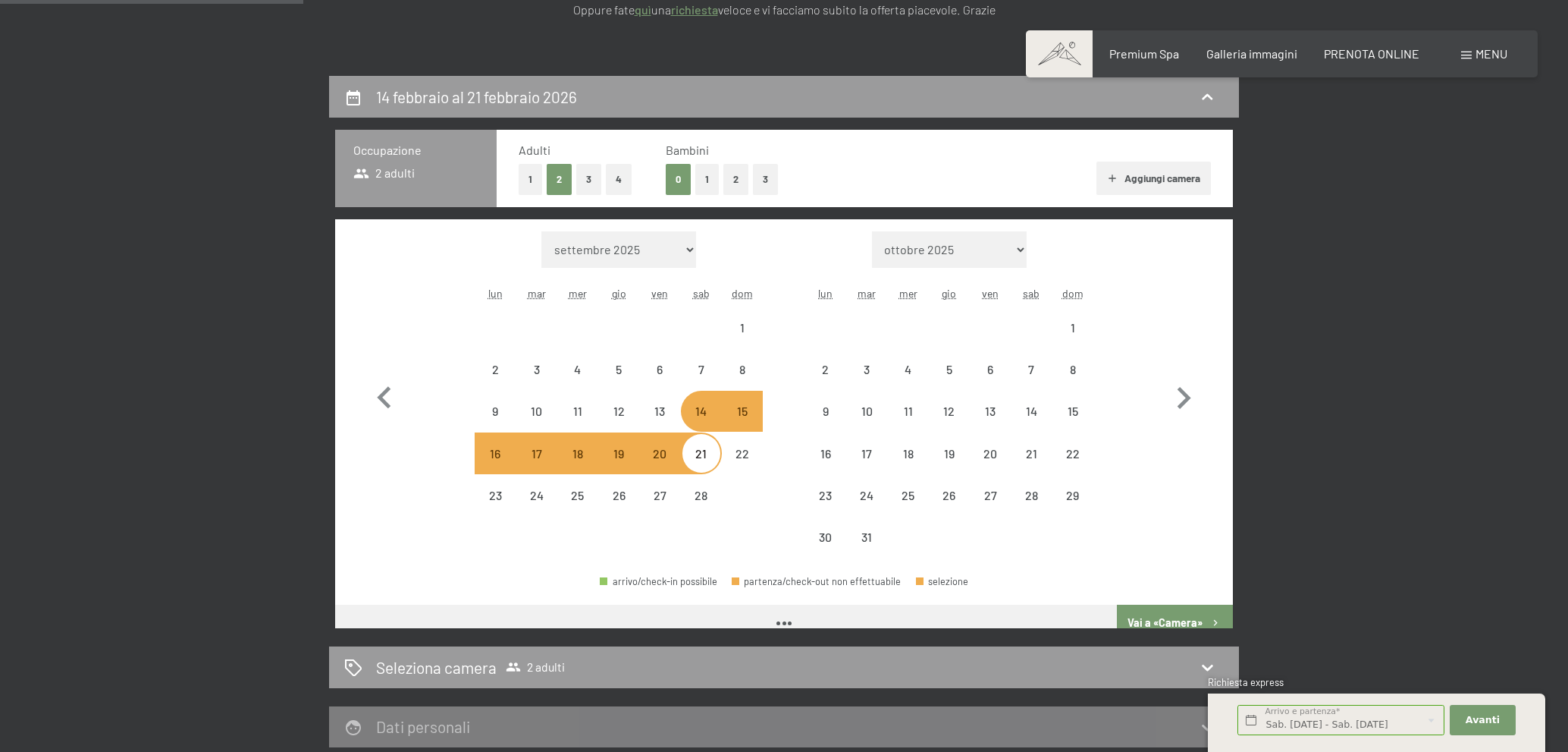
select select "2026-02-01"
select select "2026-03-01"
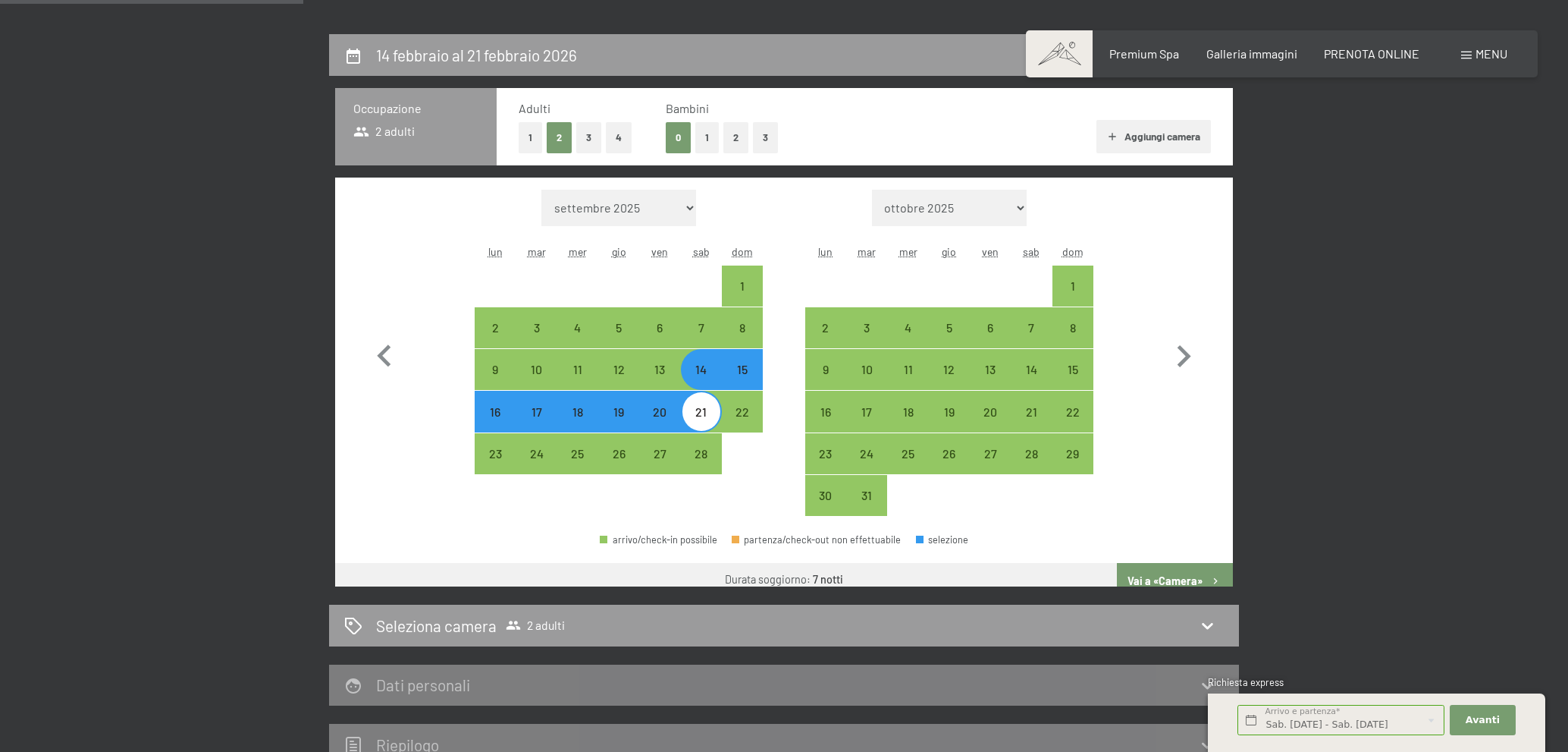
scroll to position [526, 0]
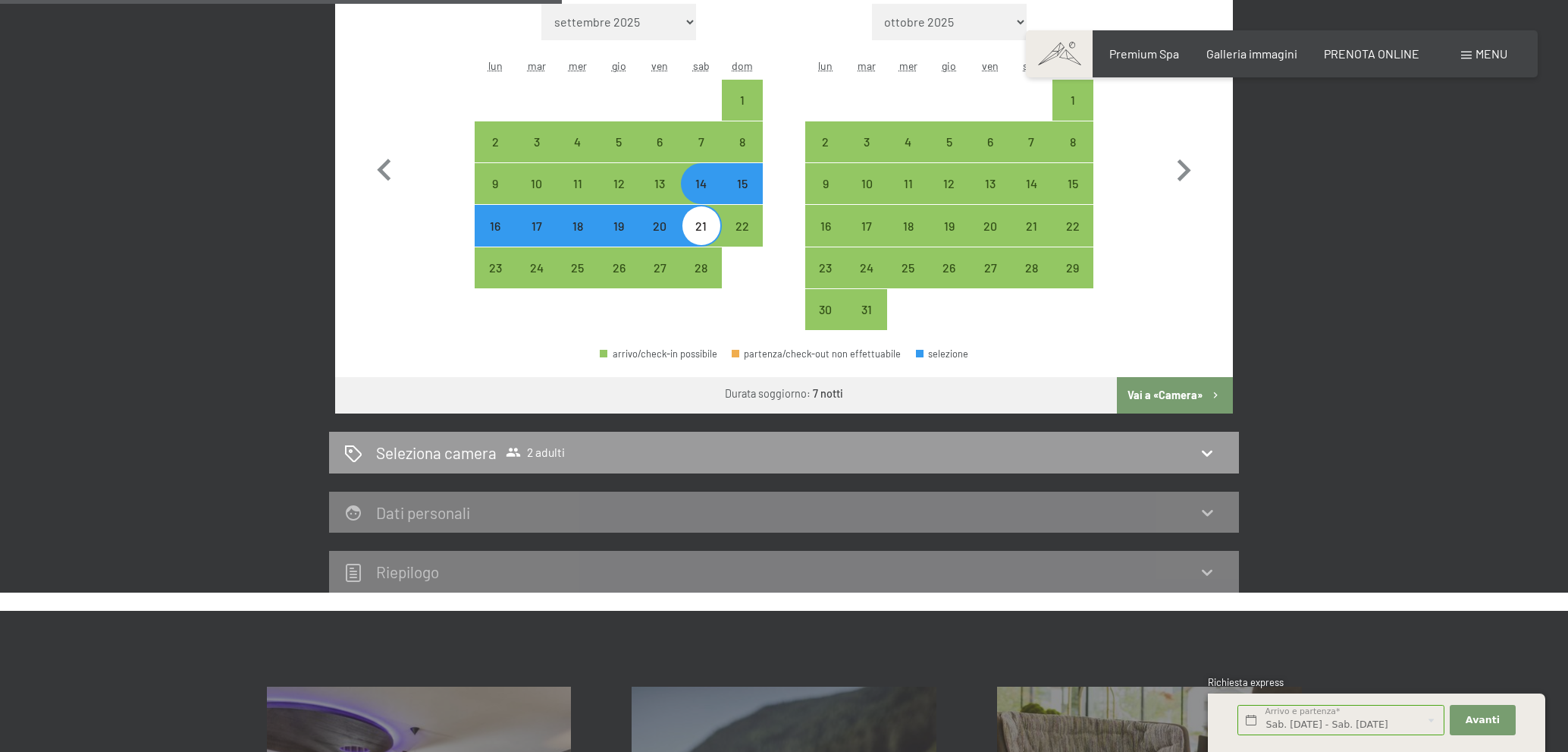
click at [1149, 400] on button "Vai a «Camera»" at bounding box center [1174, 396] width 116 height 37
select select "2026-02-01"
select select "2026-03-01"
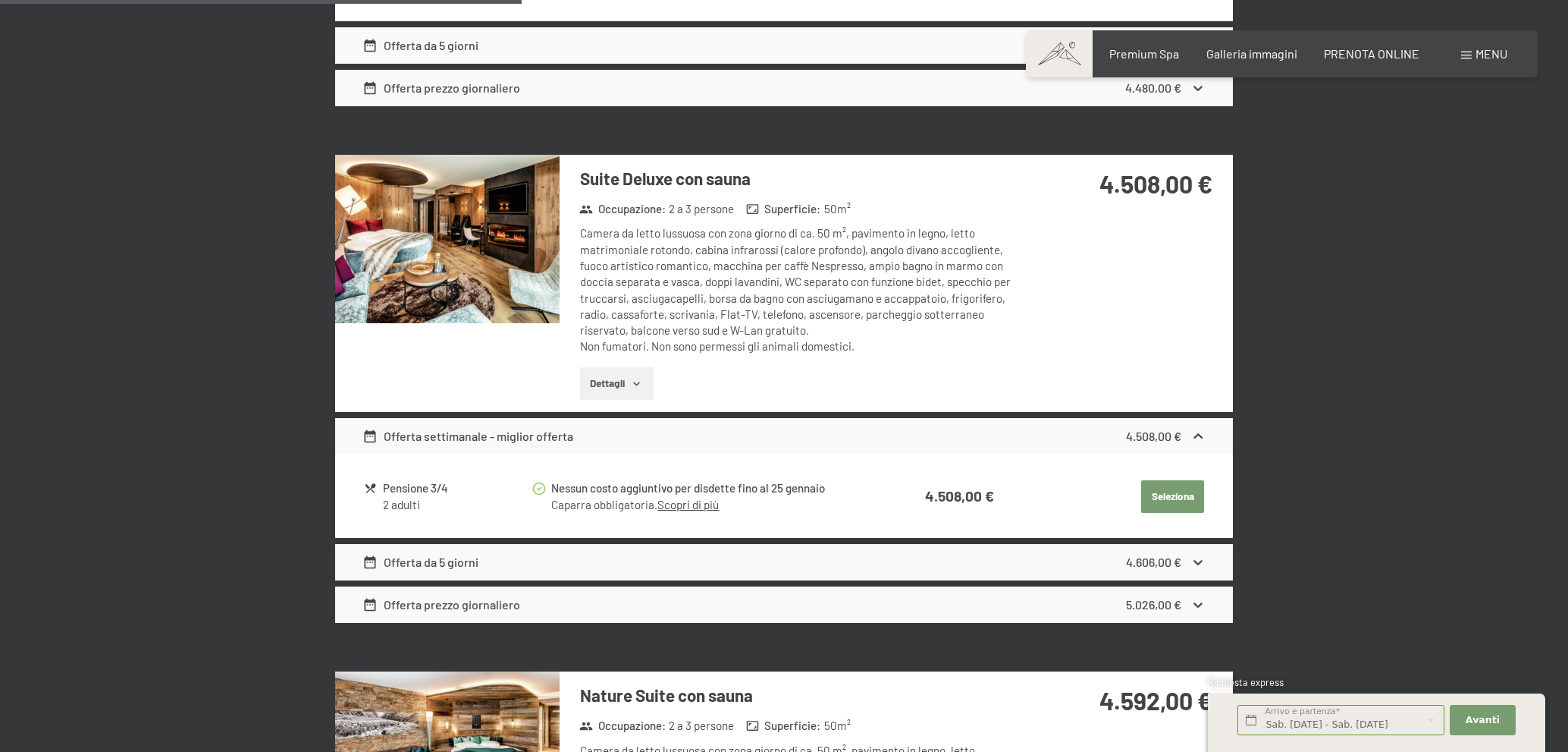
scroll to position [1361, 0]
click at [841, 603] on div "Offerta prezzo giornaliero 5.026,00 €" at bounding box center [784, 606] width 898 height 37
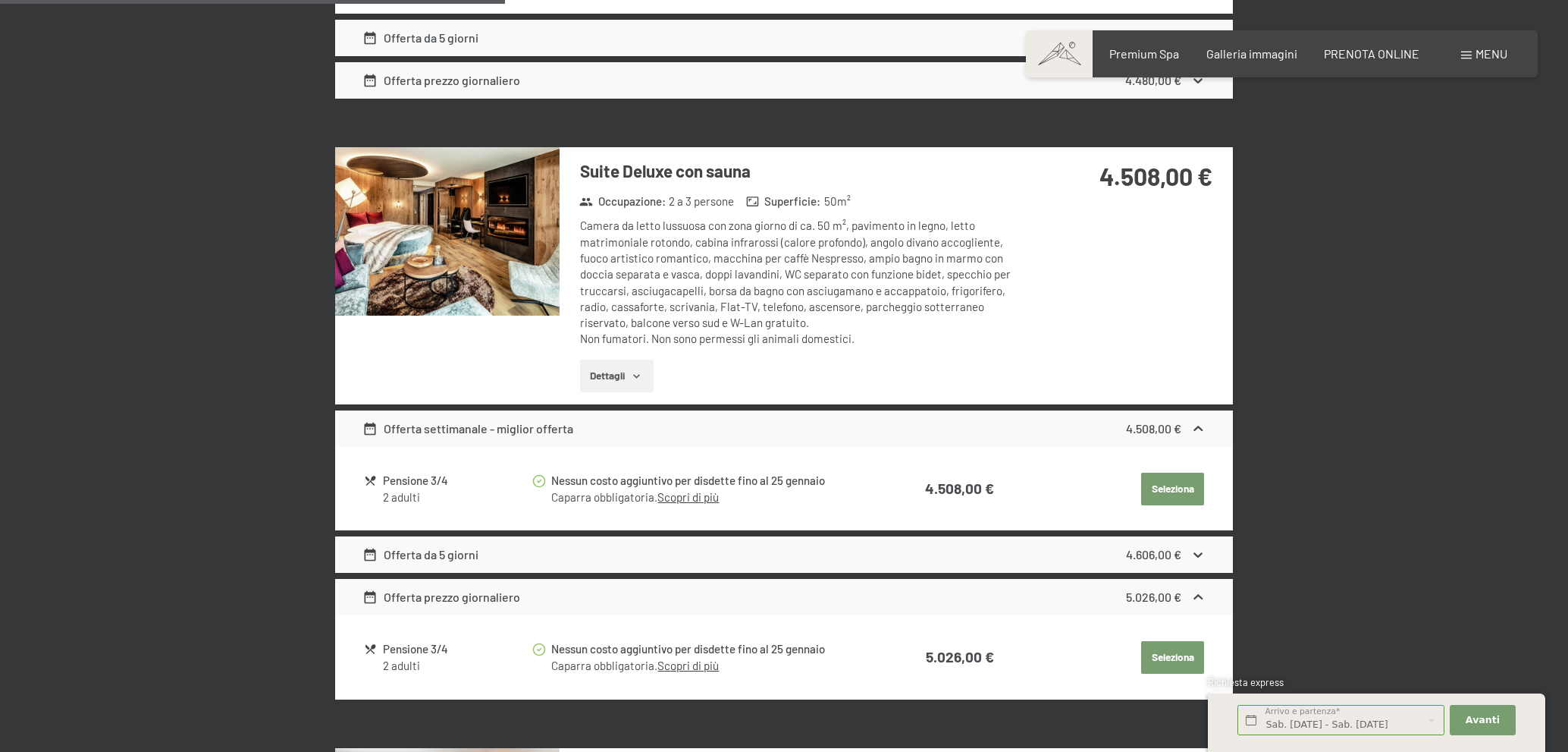
scroll to position [1436, 0]
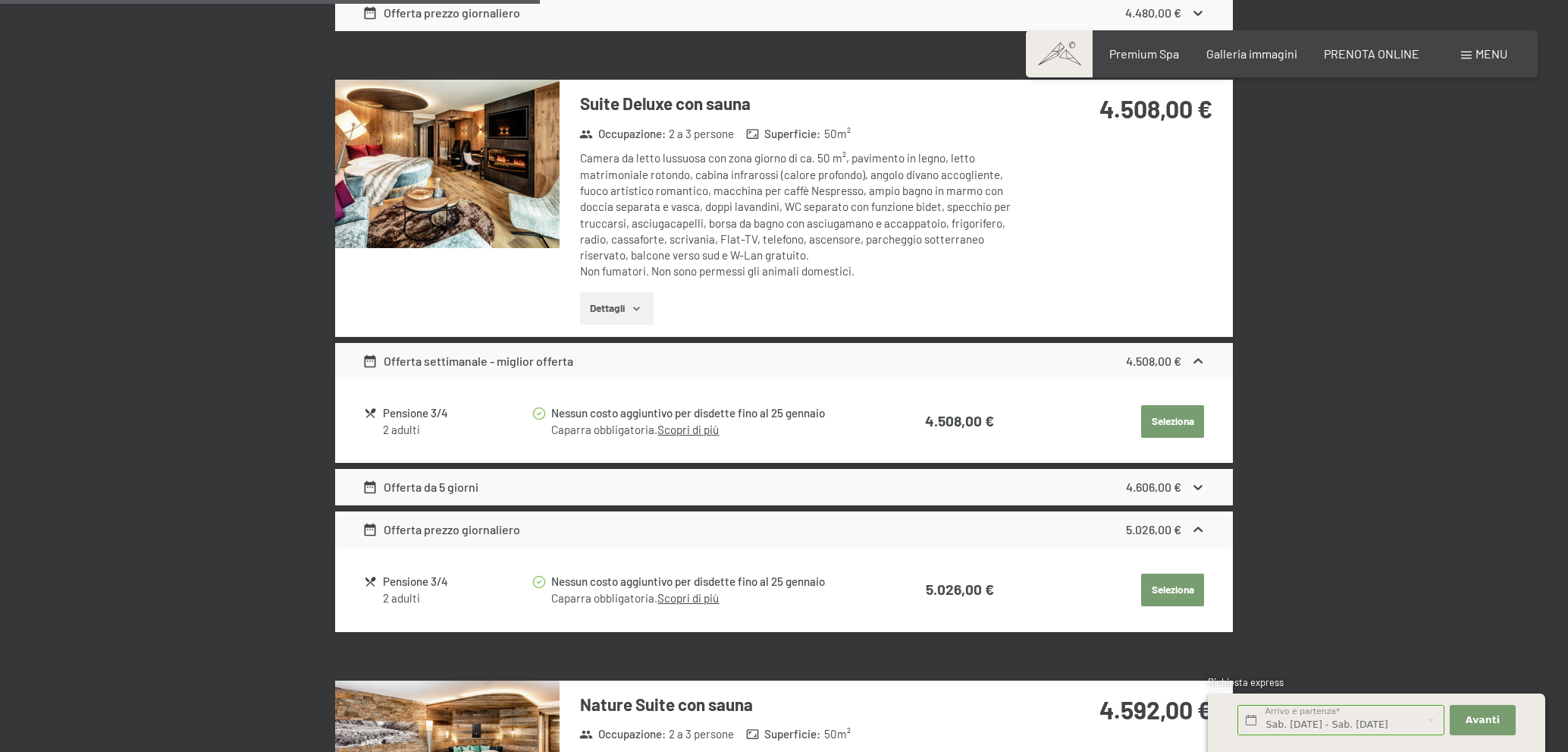
click at [1200, 528] on icon at bounding box center [1197, 530] width 9 height 6
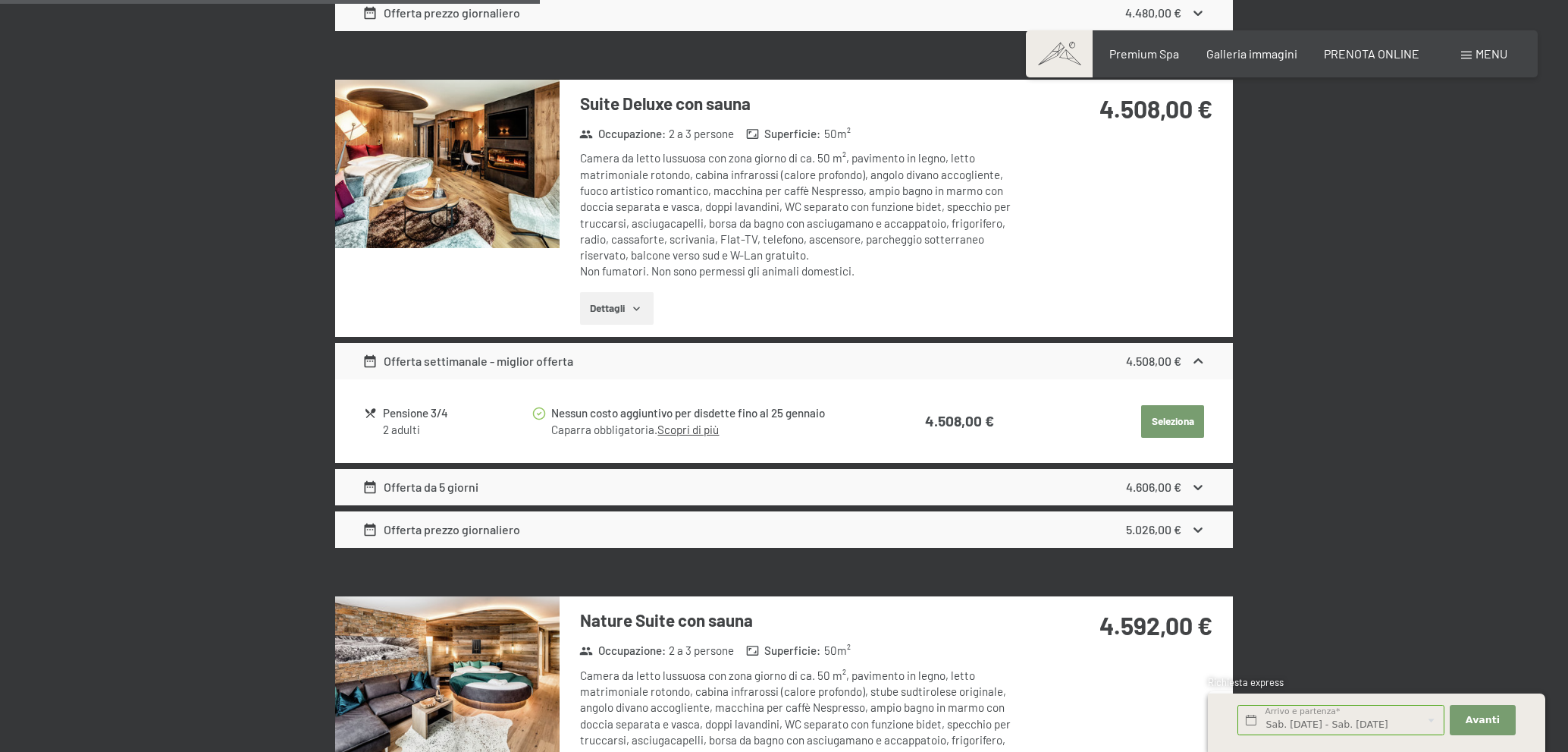
click at [466, 138] on img at bounding box center [447, 164] width 224 height 169
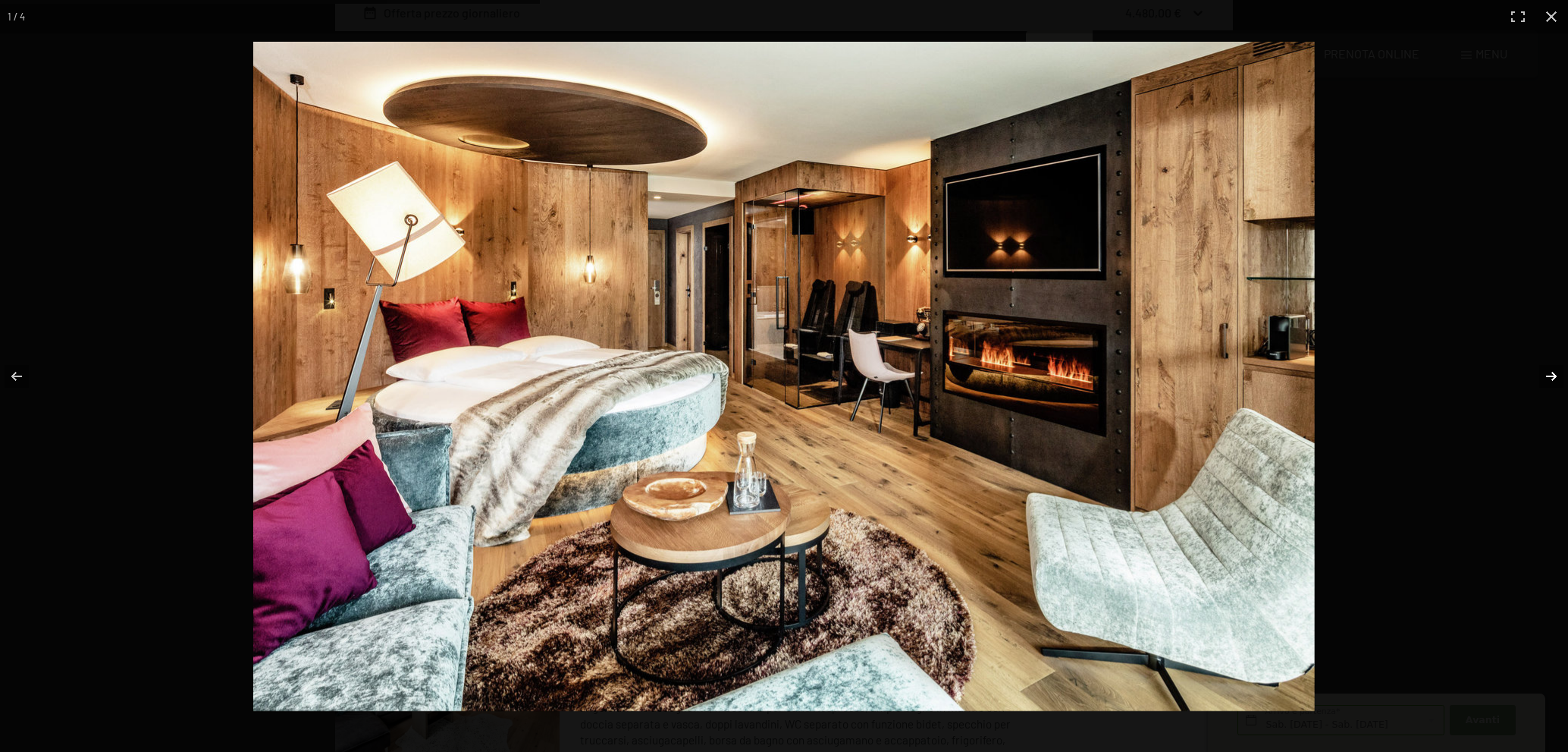
click at [1550, 376] on button "button" at bounding box center [1541, 376] width 53 height 76
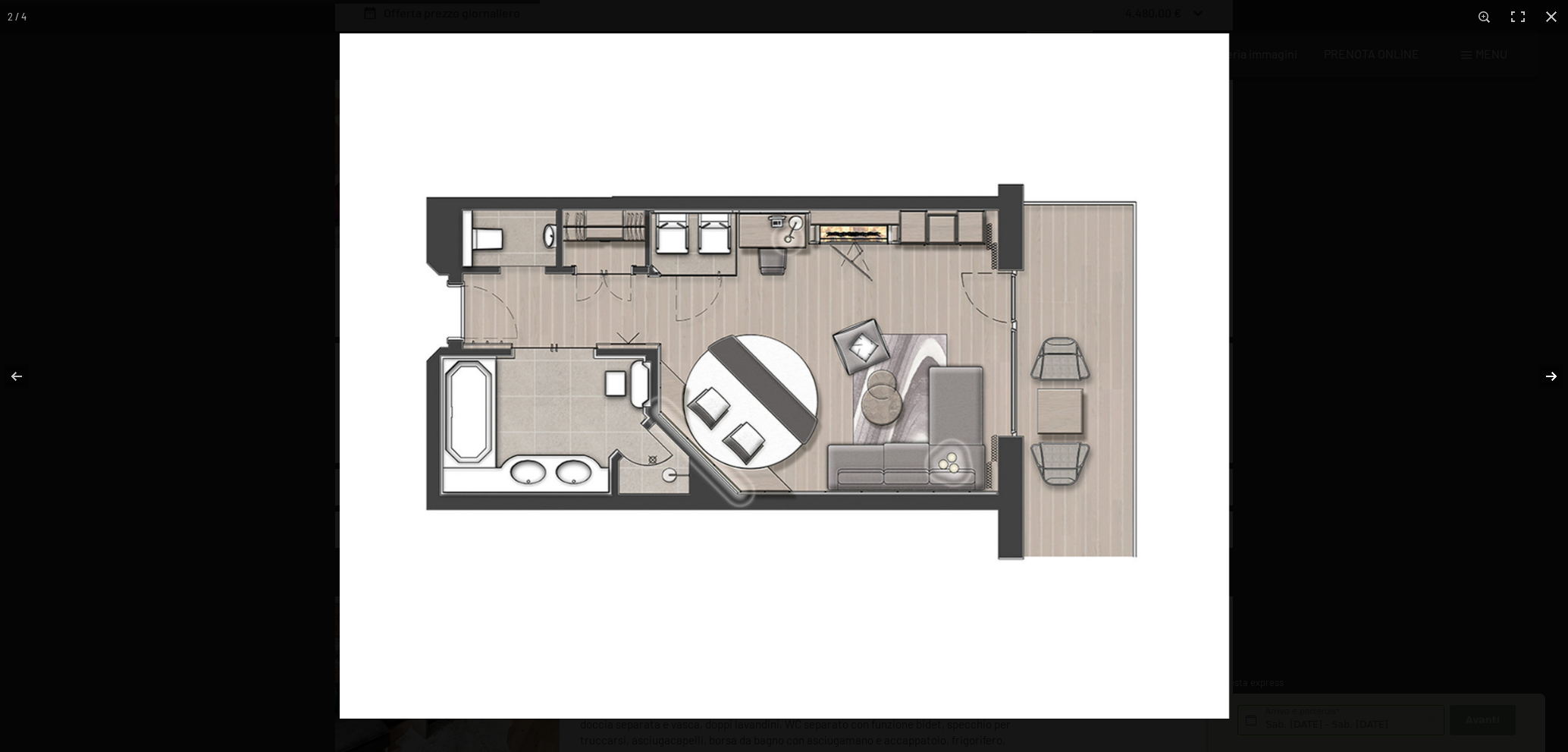
click at [1550, 376] on button "button" at bounding box center [1541, 376] width 53 height 76
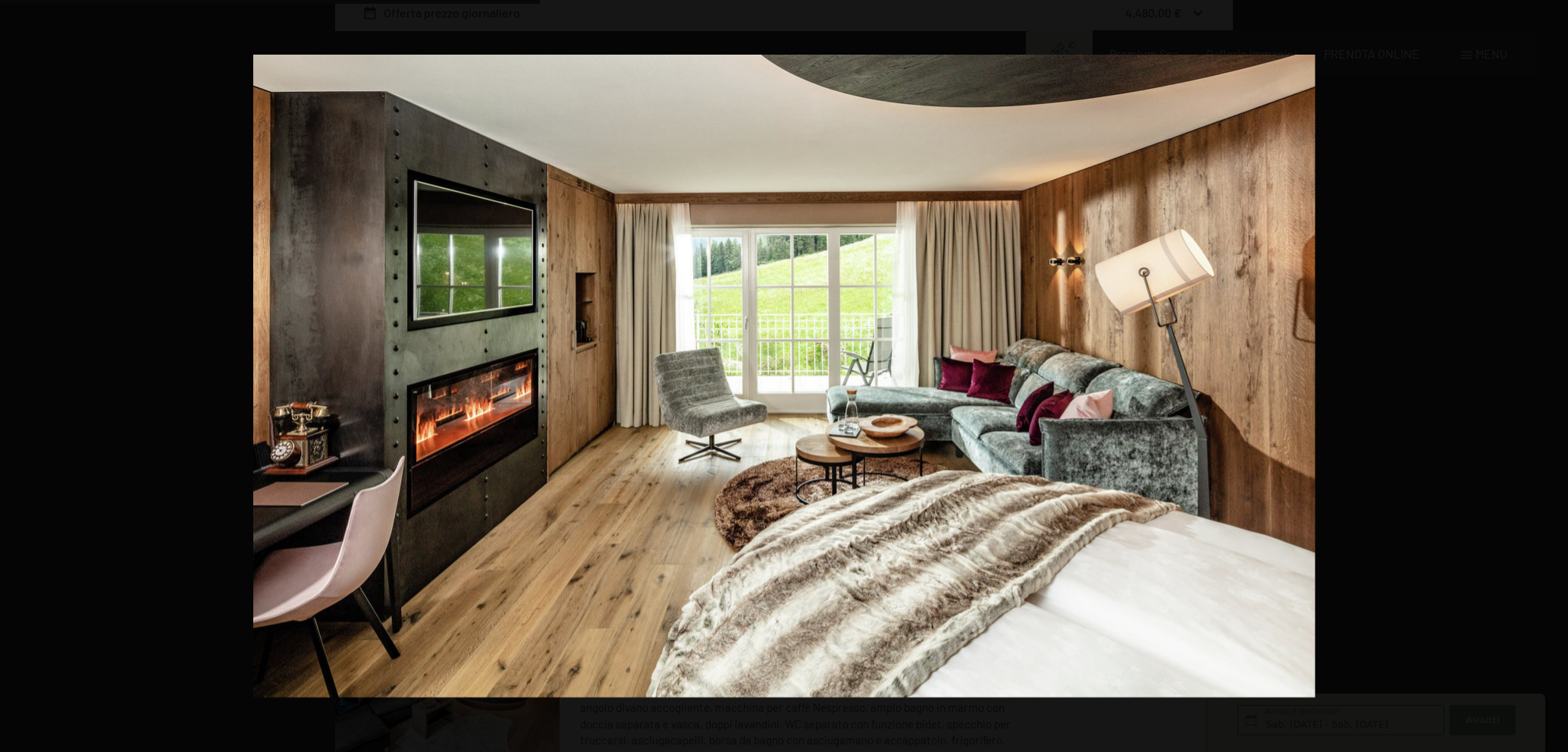
click at [1550, 376] on button "button" at bounding box center [1541, 376] width 53 height 76
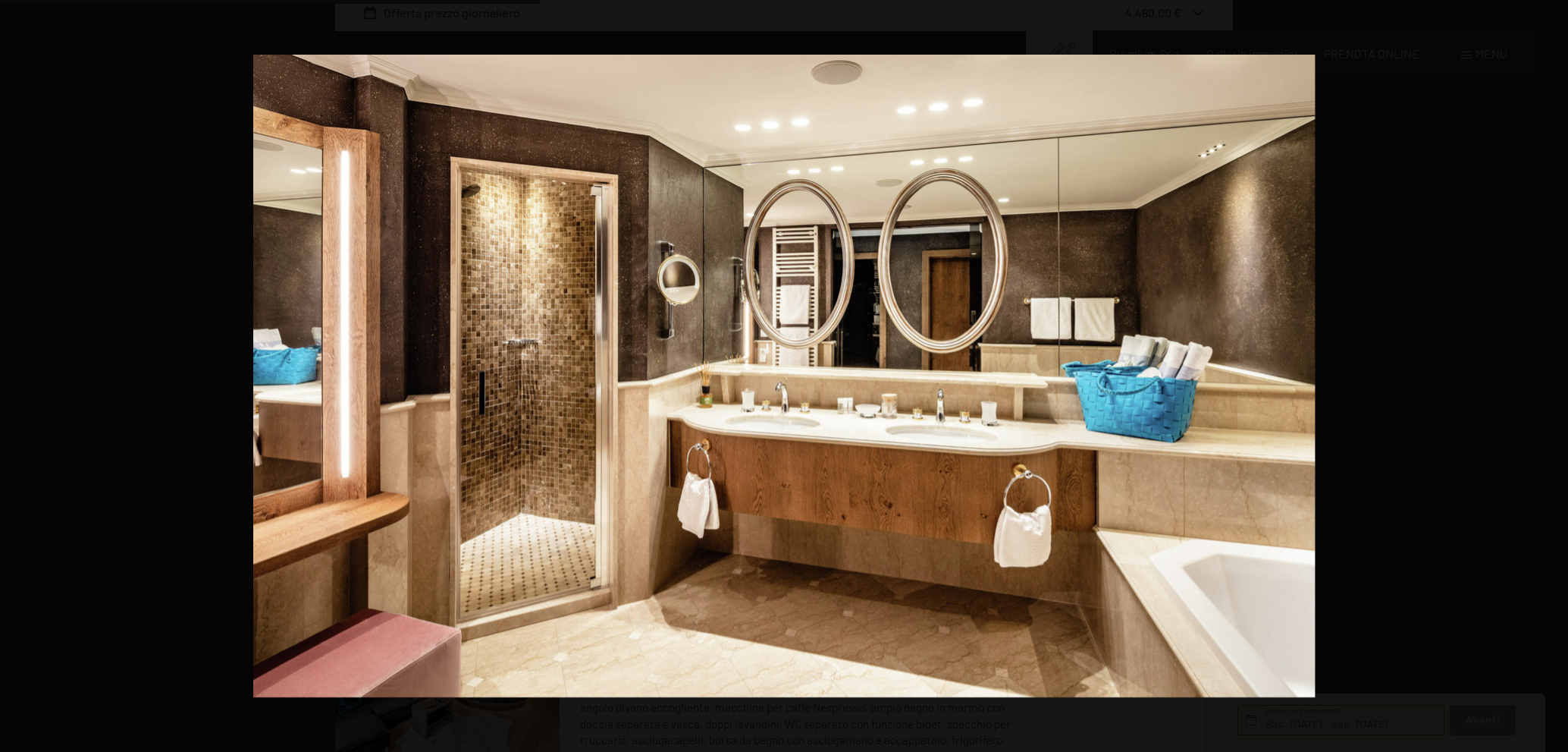
click at [1550, 376] on button "button" at bounding box center [1541, 376] width 53 height 76
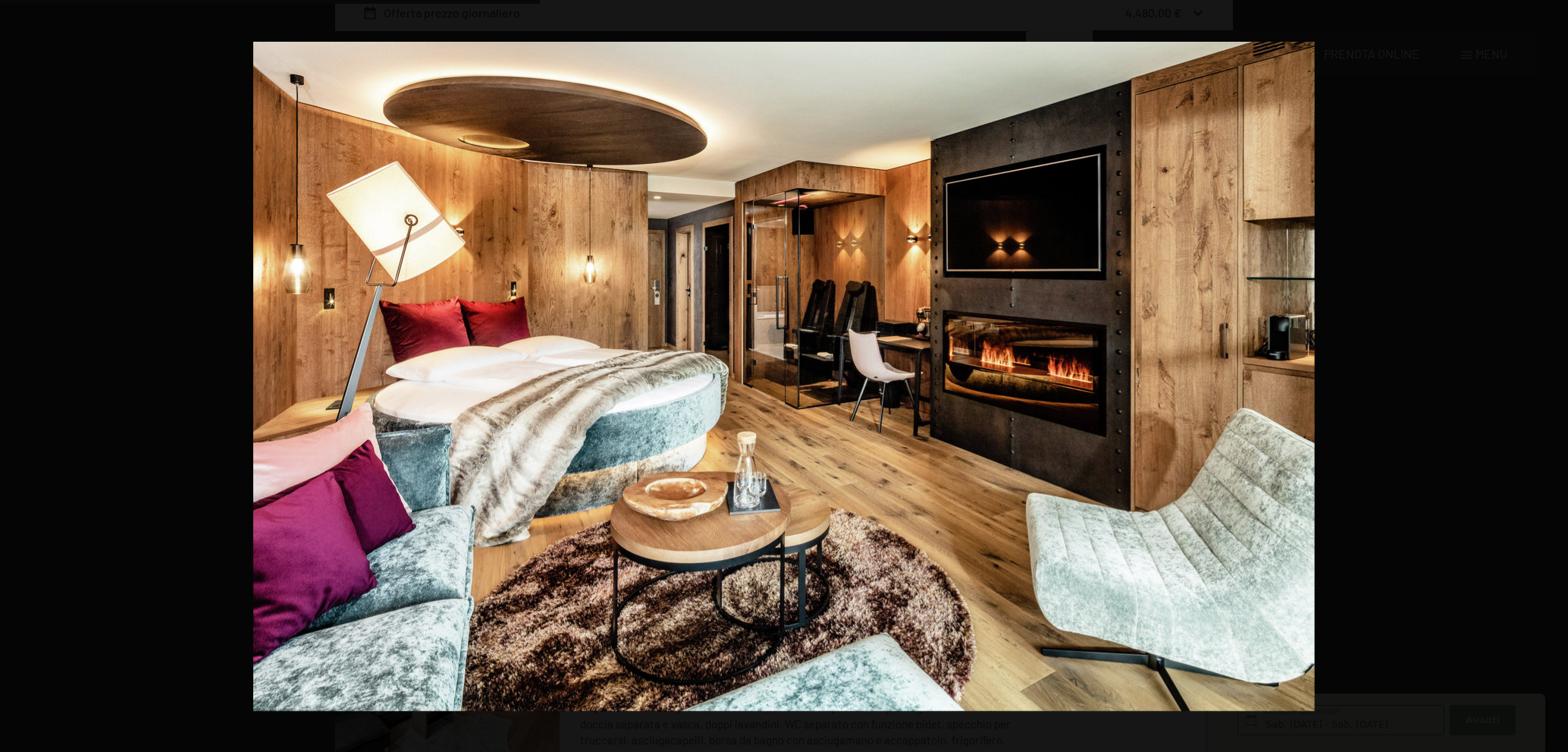
click at [1550, 376] on button "button" at bounding box center [1541, 376] width 53 height 76
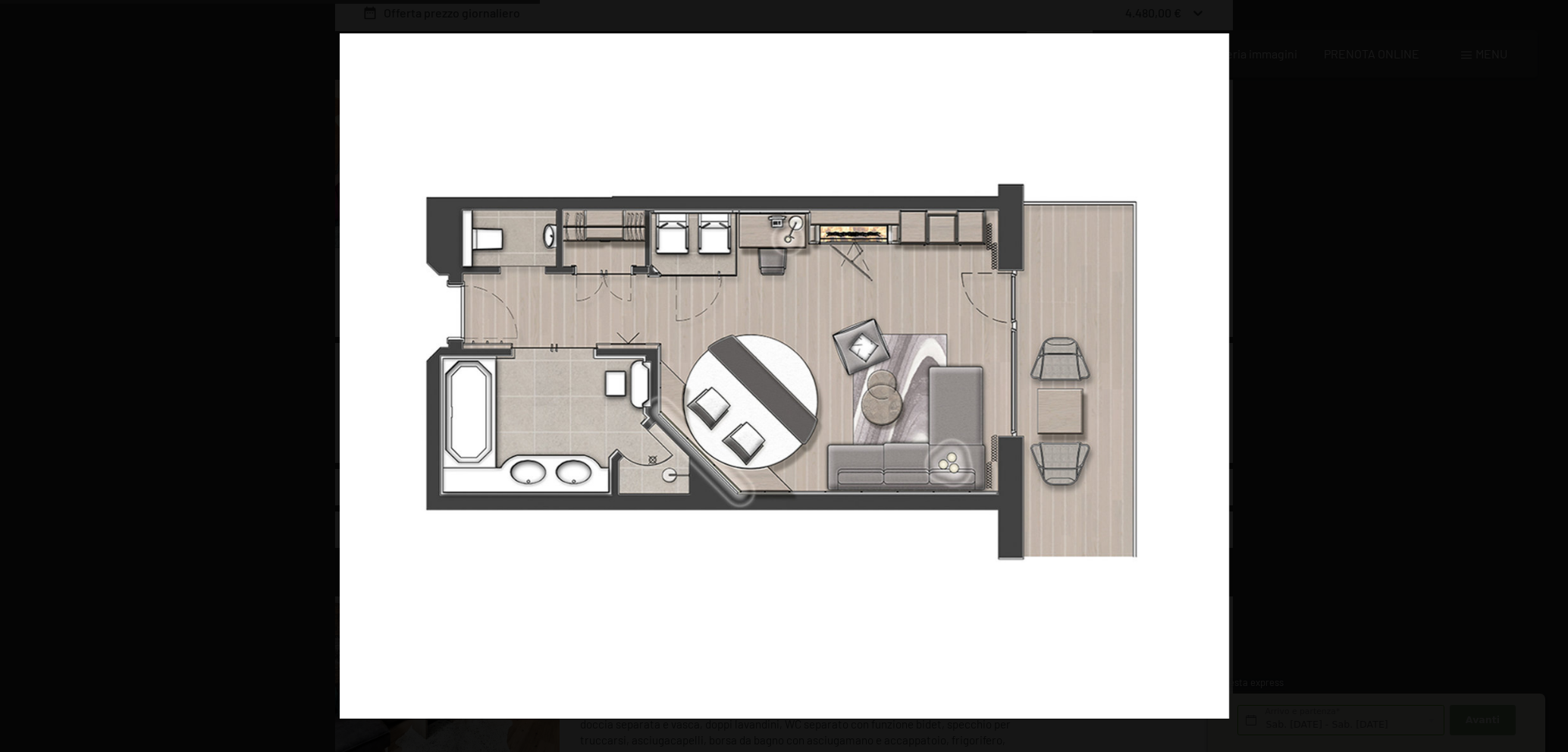
click at [1550, 376] on button "button" at bounding box center [1541, 376] width 53 height 76
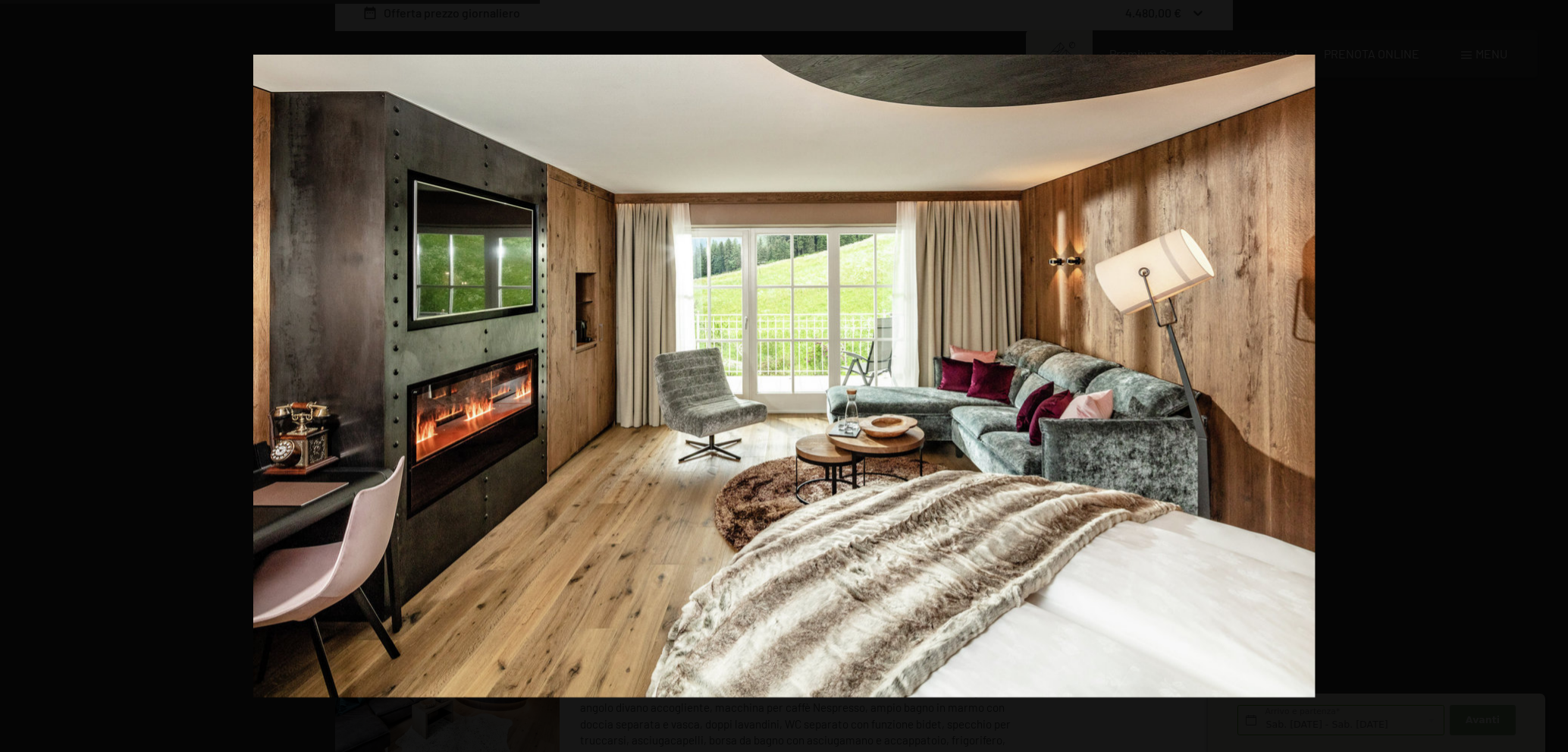
click at [1550, 376] on button "button" at bounding box center [1541, 376] width 53 height 76
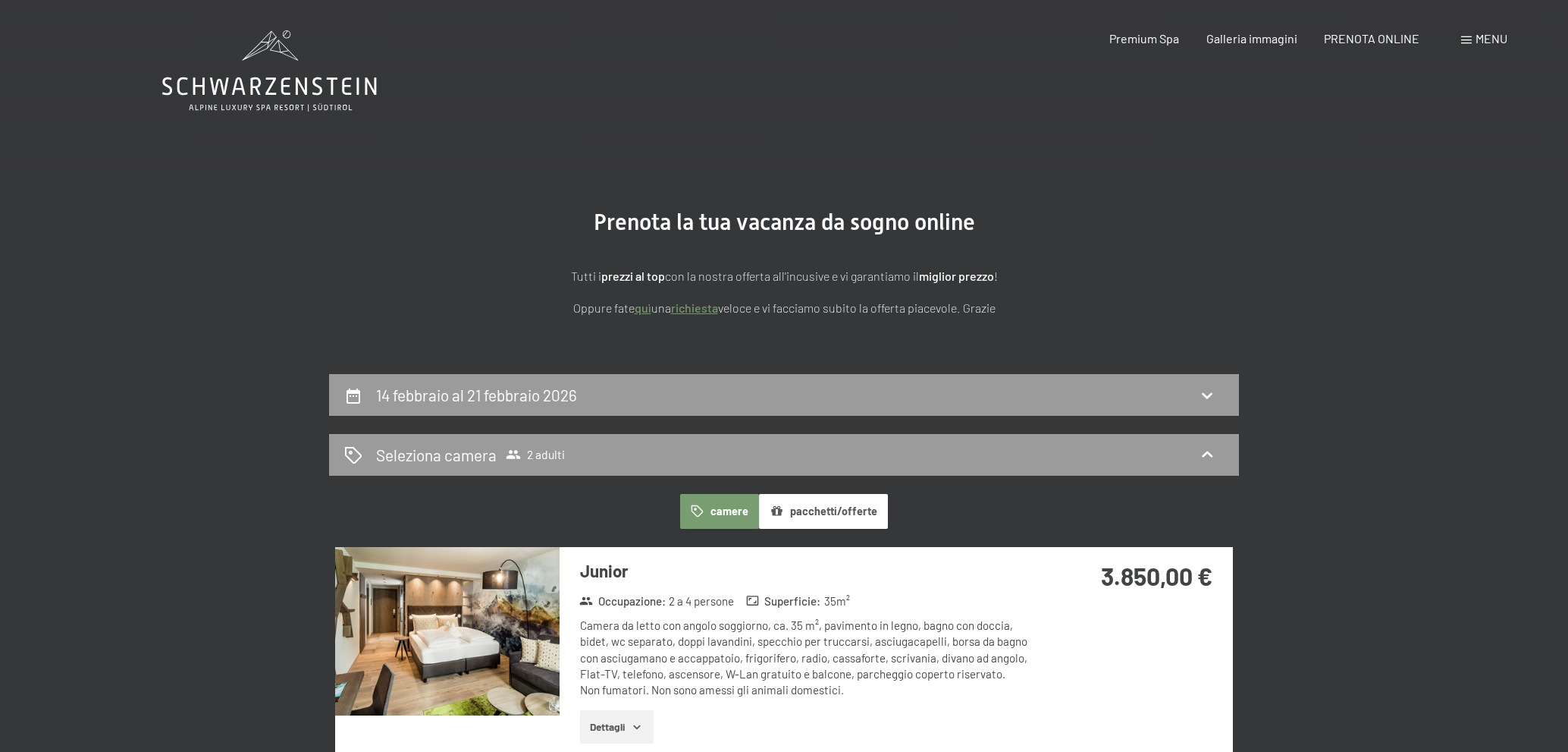
select select "2026-02-01"
select select "2026-03-01"
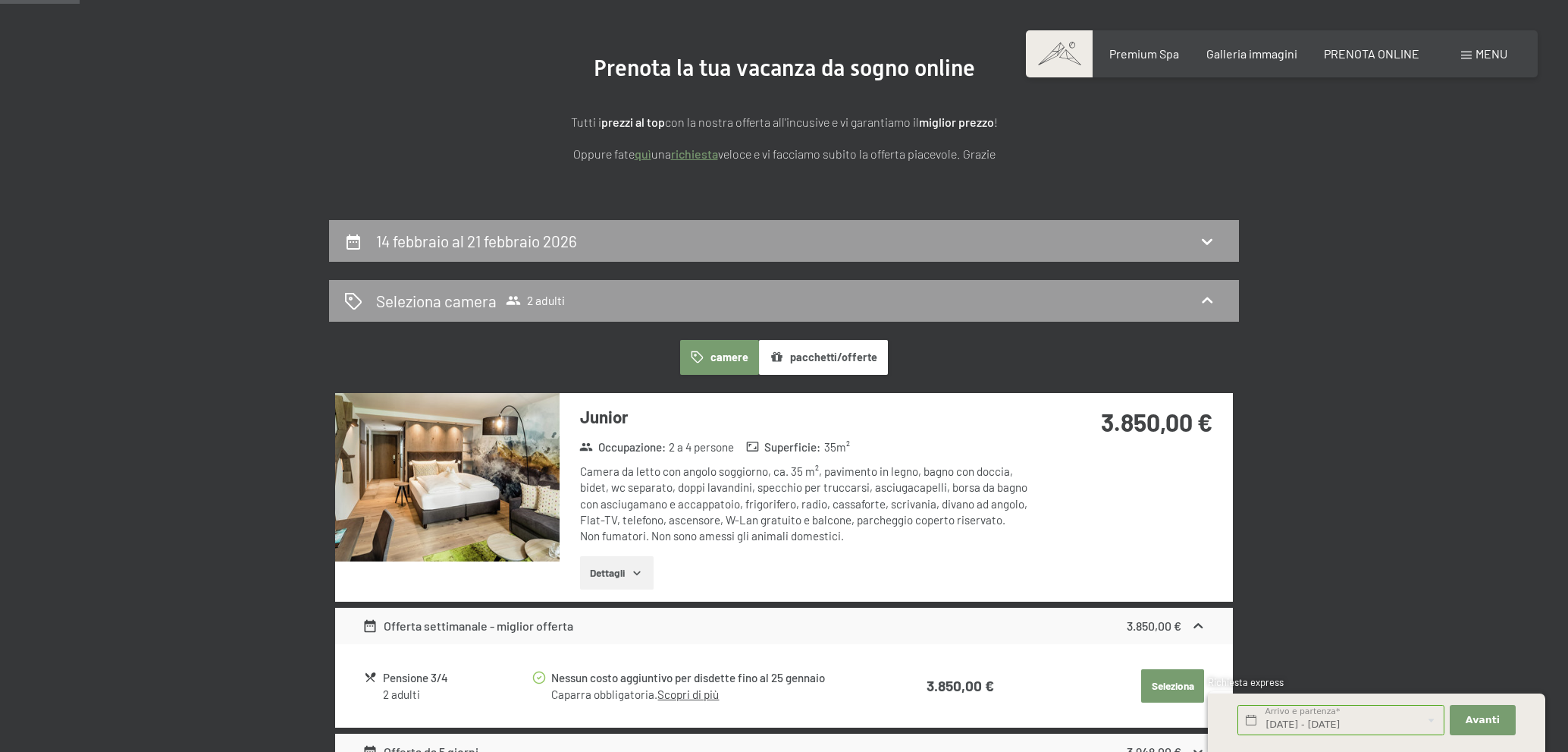
scroll to position [227, 0]
